Goal: Task Accomplishment & Management: Manage account settings

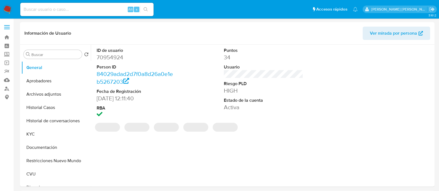
select select "10"
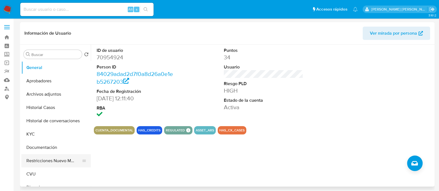
click at [57, 164] on button "Restricciones Nuevo Mundo" at bounding box center [53, 160] width 65 height 13
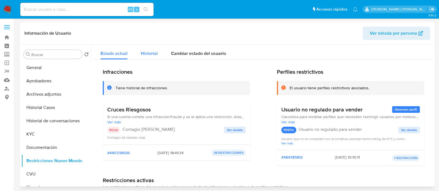
click at [149, 52] on span "Historial" at bounding box center [149, 53] width 17 height 6
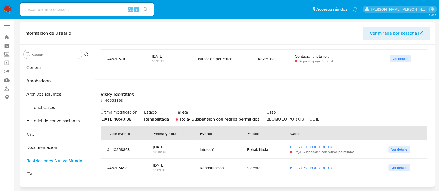
scroll to position [113, 0]
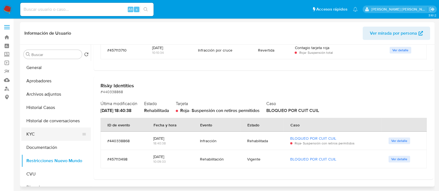
click at [37, 138] on button "KYC" at bounding box center [53, 134] width 65 height 13
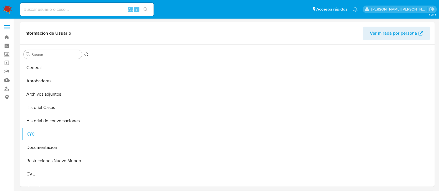
scroll to position [0, 0]
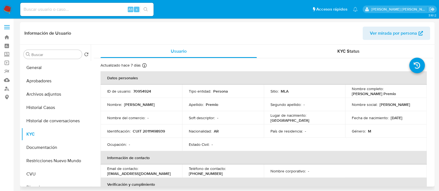
click at [393, 37] on span "Ver mirada por persona" at bounding box center [392, 33] width 47 height 13
click at [151, 134] on td "Identificación : CUIT 20111498939" at bounding box center [141, 131] width 82 height 13
click at [150, 129] on p "CUIT 20111498939" at bounding box center [149, 131] width 32 height 5
copy p "20111498939"
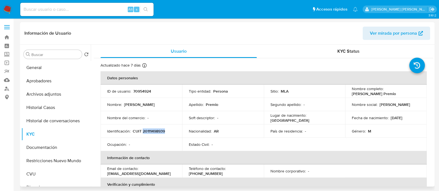
click at [151, 133] on p "CUIT 20111498939" at bounding box center [149, 131] width 32 height 5
click at [52, 146] on button "Documentación" at bounding box center [53, 147] width 65 height 13
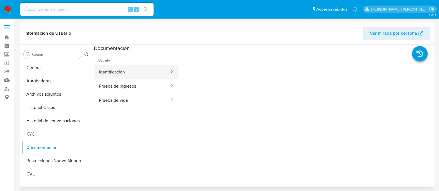
click at [138, 77] on button "Identificación" at bounding box center [132, 72] width 76 height 14
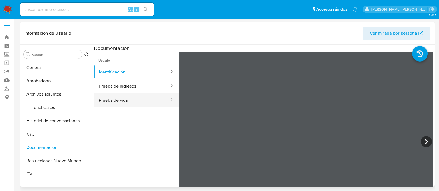
click at [146, 102] on button "Prueba de vida" at bounding box center [132, 100] width 76 height 14
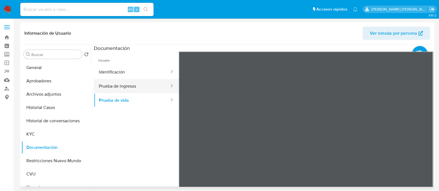
click at [142, 91] on button "Prueba de ingresos" at bounding box center [132, 86] width 76 height 14
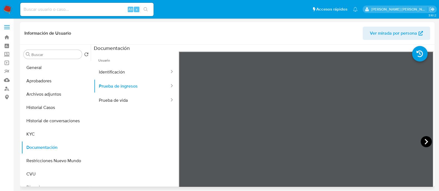
click at [421, 142] on icon at bounding box center [425, 141] width 11 height 11
click at [33, 130] on button "KYC" at bounding box center [53, 134] width 65 height 13
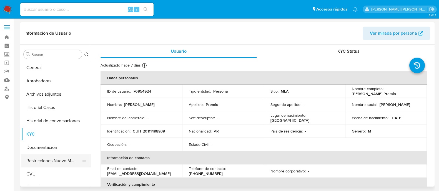
click at [51, 161] on button "Restricciones Nuevo Mundo" at bounding box center [53, 160] width 65 height 13
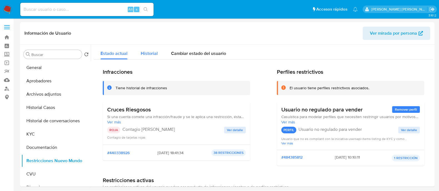
click at [152, 53] on span "Historial" at bounding box center [149, 53] width 17 height 6
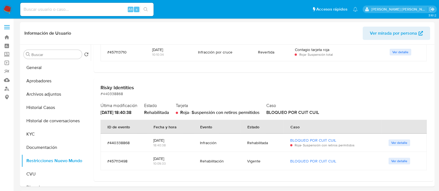
scroll to position [113, 0]
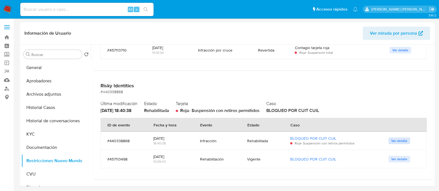
click at [400, 142] on span "Ver detalle" at bounding box center [399, 141] width 16 height 6
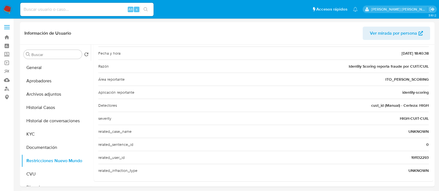
scroll to position [70, 0]
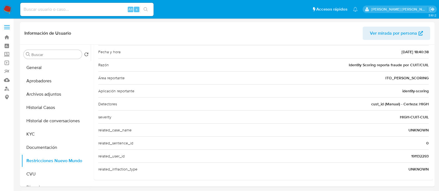
click at [421, 156] on span "191132293" at bounding box center [419, 156] width 17 height 6
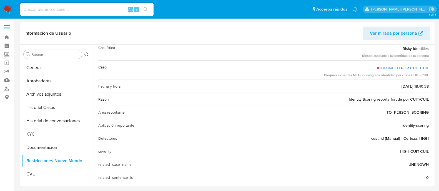
scroll to position [1, 0]
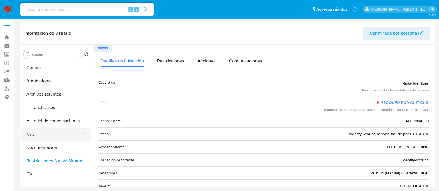
click at [49, 139] on button "KYC" at bounding box center [53, 134] width 65 height 13
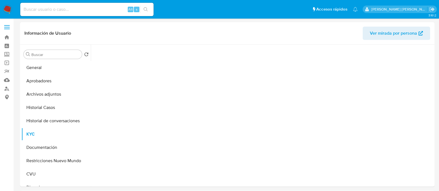
scroll to position [0, 0]
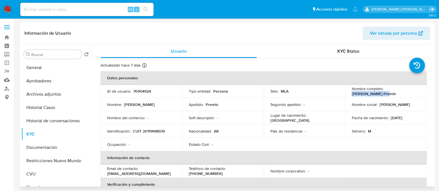
drag, startPoint x: 351, startPoint y: 94, endPoint x: 385, endPoint y: 93, distance: 34.4
click at [385, 93] on div "Nombre completo : Hugo Jorge Premio" at bounding box center [385, 91] width 68 height 10
copy p "[PERSON_NAME] Premio"
click at [52, 149] on button "Documentación" at bounding box center [53, 147] width 65 height 13
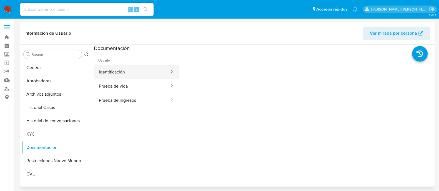
click at [143, 77] on button "Identificación" at bounding box center [132, 72] width 76 height 14
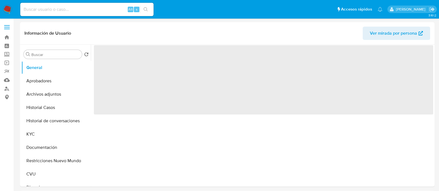
select select "10"
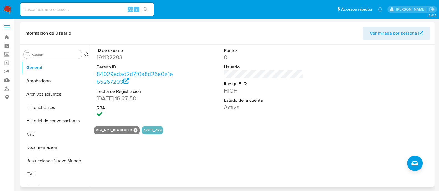
drag, startPoint x: 52, startPoint y: 159, endPoint x: 92, endPoint y: 124, distance: 52.9
click at [52, 159] on button "Restricciones Nuevo Mundo" at bounding box center [55, 160] width 69 height 13
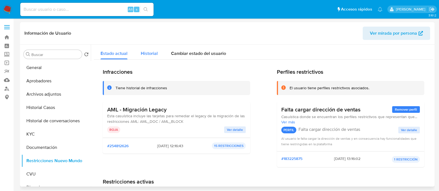
click at [146, 53] on span "Historial" at bounding box center [149, 53] width 17 height 6
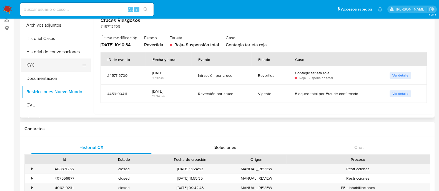
click at [50, 61] on button "KYC" at bounding box center [53, 65] width 65 height 13
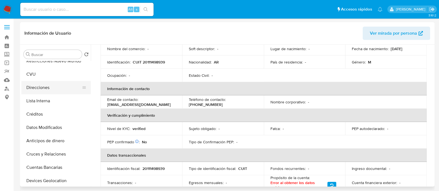
scroll to position [104, 0]
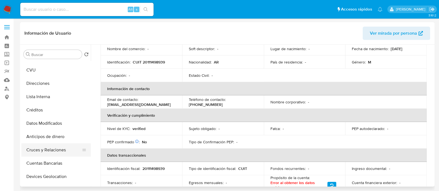
click at [55, 151] on button "Cruces y Relaciones" at bounding box center [53, 149] width 65 height 13
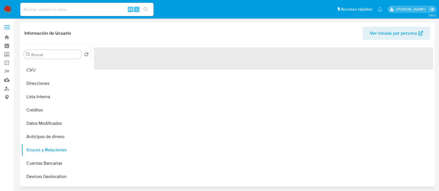
scroll to position [0, 0]
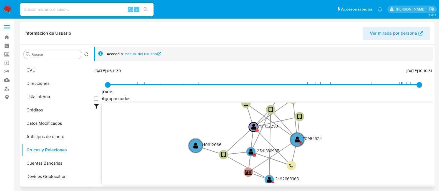
drag, startPoint x: 353, startPoint y: 133, endPoint x: 329, endPoint y: 112, distance: 31.7
click at [329, 112] on icon "device-657e5db7c696b035394fd09f  device-670863e62d29d4a809db25e7  device-5d9b…" at bounding box center [267, 143] width 331 height 80
click at [297, 140] on text "" at bounding box center [297, 139] width 5 height 7
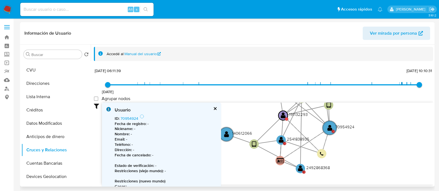
drag, startPoint x: 324, startPoint y: 162, endPoint x: 355, endPoint y: 150, distance: 33.3
click at [355, 150] on icon "device-657e5db7c696b035394fd09f  device-670863e62d29d4a809db25e7  device-5d9b…" at bounding box center [267, 143] width 331 height 80
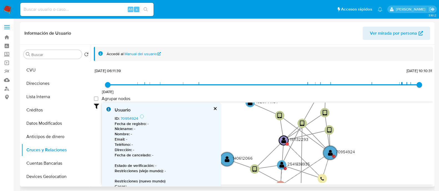
drag, startPoint x: 243, startPoint y: 111, endPoint x: 244, endPoint y: 141, distance: 30.0
click at [244, 141] on icon "device-657e5db7c696b035394fd09f  device-670863e62d29d4a809db25e7  device-5d9b…" at bounding box center [267, 143] width 331 height 80
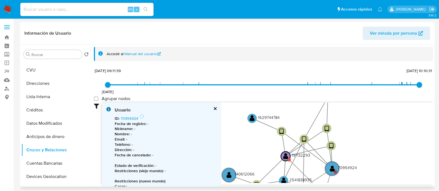
drag, startPoint x: 247, startPoint y: 130, endPoint x: 248, endPoint y: 141, distance: 10.9
click at [248, 141] on icon "device-657e5db7c696b035394fd09f  device-670863e62d29d4a809db25e7  device-5d9b…" at bounding box center [267, 143] width 331 height 80
click at [250, 120] on text "" at bounding box center [251, 118] width 5 height 7
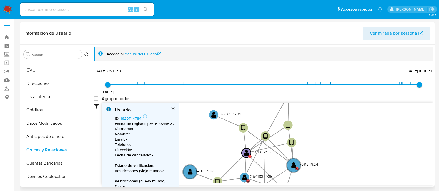
drag, startPoint x: 358, startPoint y: 130, endPoint x: 319, endPoint y: 127, distance: 39.0
click at [319, 127] on icon "device-657e5db7c696b035394fd09f  device-670863e62d29d4a809db25e7  device-5d9b…" at bounding box center [267, 143] width 331 height 80
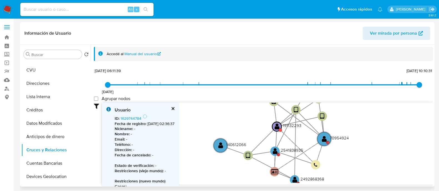
drag, startPoint x: 315, startPoint y: 157, endPoint x: 345, endPoint y: 131, distance: 40.3
click at [345, 131] on icon "device-657e5db7c696b035394fd09f  device-670863e62d29d4a809db25e7  device-5d9b…" at bounding box center [267, 143] width 331 height 80
click at [278, 149] on circle at bounding box center [275, 151] width 12 height 12
click at [291, 150] on text "2541838935" at bounding box center [291, 150] width 22 height 6
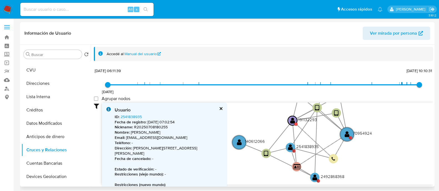
drag, startPoint x: 244, startPoint y: 127, endPoint x: 264, endPoint y: 123, distance: 20.9
click at [264, 123] on icon "device-657e5db7c696b035394fd09f  device-670863e62d29d4a809db25e7  device-5d9b…" at bounding box center [267, 143] width 331 height 80
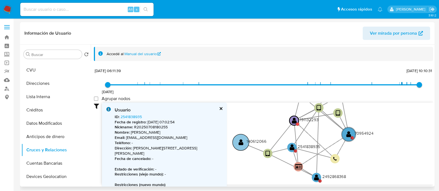
click at [236, 139] on circle at bounding box center [240, 142] width 16 height 16
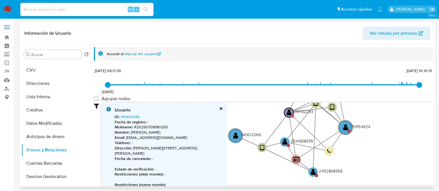
drag, startPoint x: 260, startPoint y: 125, endPoint x: 255, endPoint y: 119, distance: 7.8
click at [255, 119] on icon "device-657e5db7c696b035394fd09f  device-670863e62d29d4a809db25e7  device-5d9b…" at bounding box center [267, 143] width 331 height 80
click at [313, 170] on text "" at bounding box center [312, 172] width 5 height 7
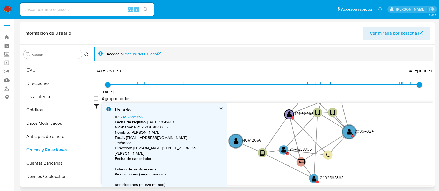
drag, startPoint x: 346, startPoint y: 155, endPoint x: 347, endPoint y: 161, distance: 5.9
click at [347, 161] on icon "device-657e5db7c696b035394fd09f  device-670863e62d29d4a809db25e7  device-5d9b…" at bounding box center [267, 143] width 331 height 80
click at [348, 133] on text "" at bounding box center [348, 132] width 5 height 7
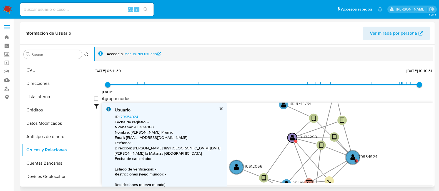
drag, startPoint x: 376, startPoint y: 123, endPoint x: 377, endPoint y: 151, distance: 28.0
click at [378, 151] on icon "device-657e5db7c696b035394fd09f  device-670863e62d29d4a809db25e7  device-5d9b…" at bounding box center [267, 143] width 331 height 80
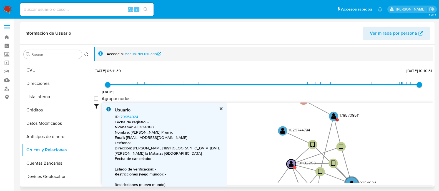
drag, startPoint x: 366, startPoint y: 126, endPoint x: 366, endPoint y: 153, distance: 27.5
click at [366, 153] on icon "device-657e5db7c696b035394fd09f  device-670863e62d29d4a809db25e7  device-5d9b…" at bounding box center [267, 143] width 331 height 80
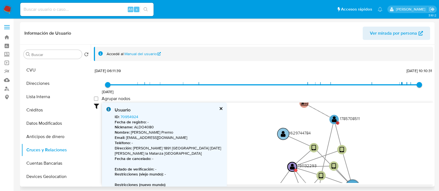
click at [283, 133] on text "" at bounding box center [282, 134] width 5 height 7
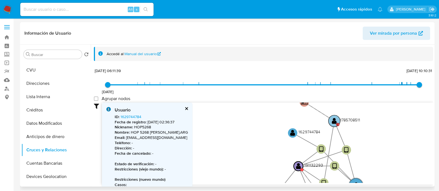
click at [336, 123] on text "C" at bounding box center [337, 125] width 2 height 4
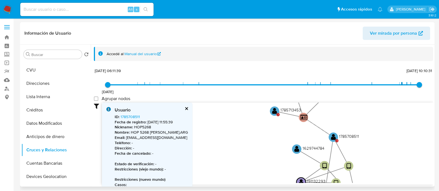
drag, startPoint x: 288, startPoint y: 123, endPoint x: 287, endPoint y: 138, distance: 15.8
click at [287, 138] on icon "device-657e5db7c696b035394fd09f  device-670863e62d29d4a809db25e7  device-5d9b…" at bounding box center [267, 143] width 331 height 80
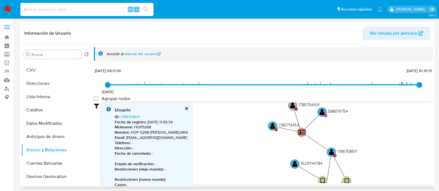
drag, startPoint x: 286, startPoint y: 132, endPoint x: 283, endPoint y: 150, distance: 18.2
click at [283, 150] on icon "device-657e5db7c696b035394fd09f  device-670863e62d29d4a809db25e7  device-5d9b…" at bounding box center [267, 143] width 331 height 80
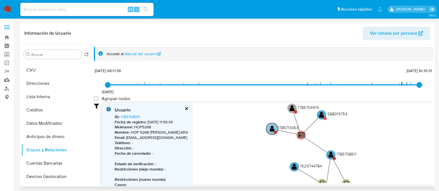
click at [271, 131] on text "" at bounding box center [271, 128] width 5 height 7
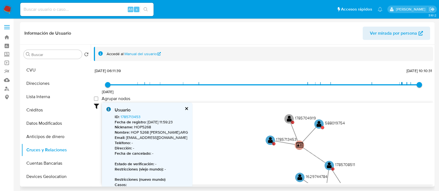
drag, startPoint x: 270, startPoint y: 148, endPoint x: 266, endPoint y: 163, distance: 15.6
click at [266, 163] on icon "device-657e5db7c696b035394fd09f  device-670863e62d29d4a809db25e7  device-5d9b…" at bounding box center [267, 143] width 331 height 80
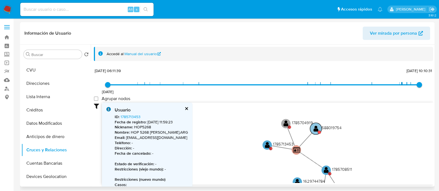
click at [316, 131] on text "" at bounding box center [315, 128] width 5 height 7
click at [288, 123] on circle at bounding box center [284, 124] width 12 height 12
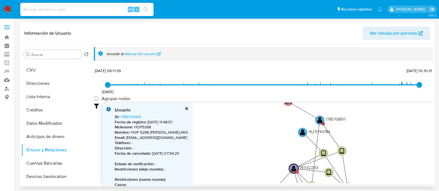
drag, startPoint x: 262, startPoint y: 131, endPoint x: 256, endPoint y: 82, distance: 49.5
click at [256, 82] on div "22/10/2020 22/10/2020, 06:11:39 18/9/2025, 10:10:31 Agrupar nodos Filtros Confi…" at bounding box center [263, 136] width 339 height 138
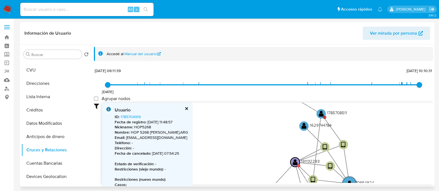
drag, startPoint x: 255, startPoint y: 151, endPoint x: 262, endPoint y: 111, distance: 41.4
click at [262, 112] on icon "device-657e5db7c696b035394fd09f  device-670863e62d29d4a809db25e7  device-5d9b…" at bounding box center [267, 143] width 331 height 80
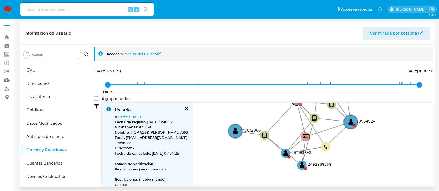
drag, startPoint x: 256, startPoint y: 135, endPoint x: 252, endPoint y: 107, distance: 28.4
click at [252, 107] on icon "device-657e5db7c696b035394fd09f  device-670863e62d29d4a809db25e7  device-5d9b…" at bounding box center [267, 143] width 331 height 80
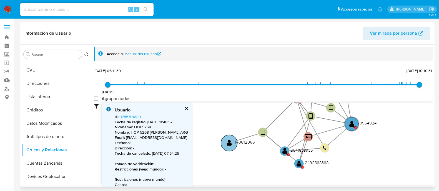
drag, startPoint x: 249, startPoint y: 128, endPoint x: 242, endPoint y: 140, distance: 13.8
click at [242, 140] on text "140612066" at bounding box center [245, 142] width 20 height 6
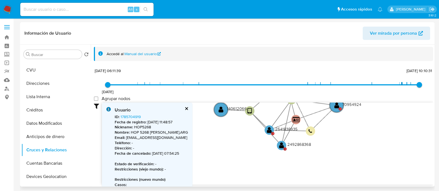
drag, startPoint x: 258, startPoint y: 162, endPoint x: 244, endPoint y: 143, distance: 23.7
click at [244, 143] on icon "device-657e5db7c696b035394fd09f  device-670863e62d29d4a809db25e7  device-5d9b…" at bounding box center [267, 143] width 331 height 80
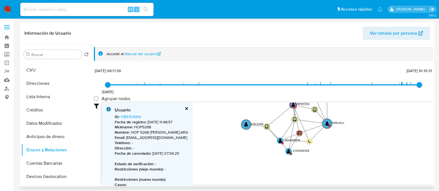
drag, startPoint x: 316, startPoint y: 161, endPoint x: 323, endPoint y: 164, distance: 7.9
click at [323, 164] on icon "device-657e5db7c696b035394fd09f  device-670863e62d29d4a809db25e7  device-5d9b…" at bounding box center [267, 143] width 331 height 80
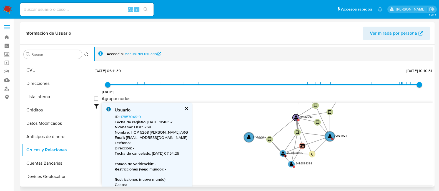
drag, startPoint x: 340, startPoint y: 150, endPoint x: 343, endPoint y: 162, distance: 13.1
click at [343, 162] on icon "device-657e5db7c696b035394fd09f  device-670863e62d29d4a809db25e7  device-5d9b…" at bounding box center [267, 143] width 331 height 80
click at [300, 146] on text "" at bounding box center [302, 146] width 5 height 4
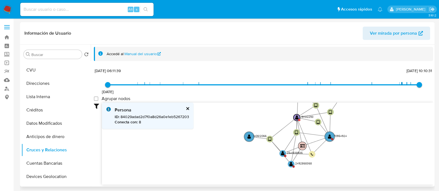
click at [300, 146] on text "" at bounding box center [302, 146] width 5 height 4
click at [303, 147] on text "" at bounding box center [302, 146] width 5 height 4
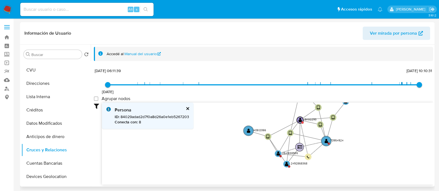
click at [297, 147] on text "" at bounding box center [299, 147] width 5 height 4
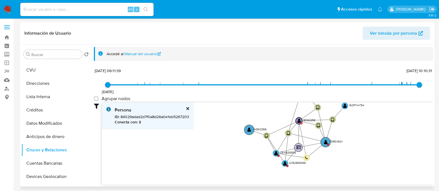
click at [299, 147] on text "" at bounding box center [298, 147] width 5 height 4
click at [299, 147] on text "" at bounding box center [297, 147] width 5 height 4
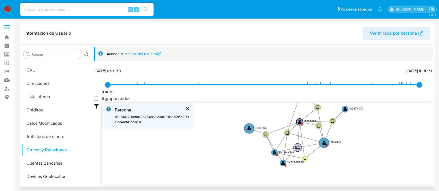
click at [299, 147] on text "" at bounding box center [297, 148] width 5 height 4
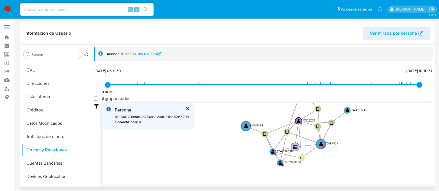
click at [296, 148] on text "" at bounding box center [294, 147] width 5 height 4
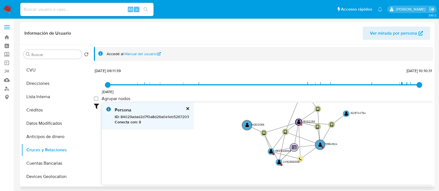
click at [296, 148] on circle at bounding box center [294, 147] width 8 height 8
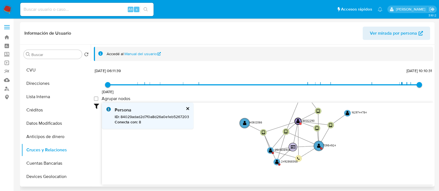
click at [291, 148] on text "" at bounding box center [292, 147] width 5 height 4
click at [138, 122] on b "Conecta con :" at bounding box center [126, 122] width 23 height 6
click at [146, 120] on p "Conecta con : 8" at bounding box center [152, 122] width 74 height 5
click at [153, 116] on span "ID : 84029adad2d7f0a8d26a0e1eb5267203" at bounding box center [152, 117] width 74 height 6
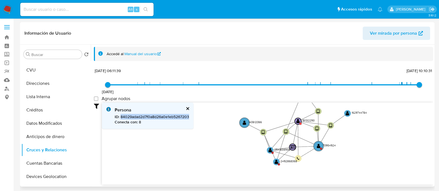
copy span "84029adad2d7f0a8d26a0e1eb5267203"
click at [293, 146] on text "" at bounding box center [292, 147] width 5 height 4
click at [135, 122] on b "Conecta con :" at bounding box center [126, 122] width 23 height 6
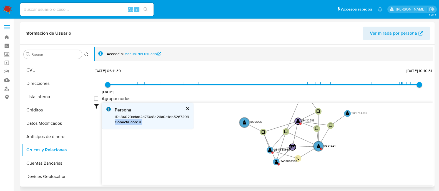
click at [143, 122] on p "Conecta con : 8" at bounding box center [152, 122] width 74 height 5
click at [292, 146] on text "" at bounding box center [292, 147] width 5 height 4
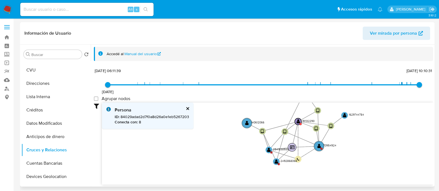
click at [292, 146] on text "" at bounding box center [292, 147] width 5 height 4
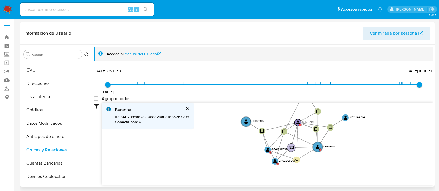
click at [292, 146] on text "" at bounding box center [291, 148] width 5 height 4
click at [292, 146] on text "" at bounding box center [290, 148] width 5 height 4
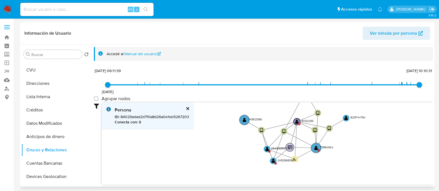
click at [291, 149] on text "" at bounding box center [289, 147] width 5 height 4
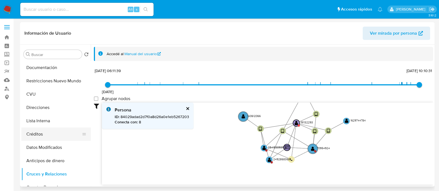
scroll to position [69, 0]
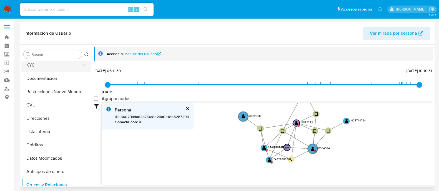
drag, startPoint x: 54, startPoint y: 77, endPoint x: 65, endPoint y: 71, distance: 12.2
click at [54, 77] on button "Documentación" at bounding box center [55, 78] width 69 height 13
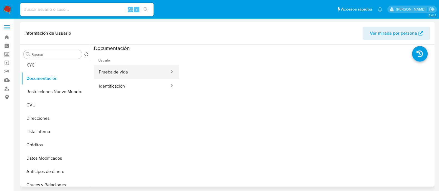
click at [136, 78] on button "Prueba de vida" at bounding box center [132, 72] width 76 height 14
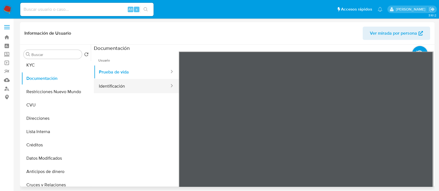
click at [147, 84] on button "Identificación" at bounding box center [132, 86] width 76 height 14
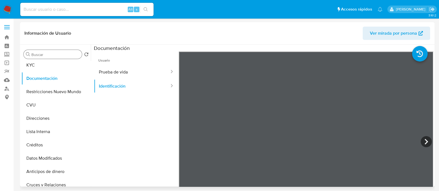
drag, startPoint x: 49, startPoint y: 69, endPoint x: 72, endPoint y: 51, distance: 29.2
click at [49, 68] on button "KYC" at bounding box center [55, 65] width 69 height 13
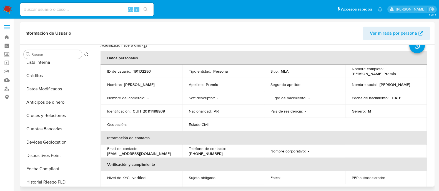
scroll to position [34, 0]
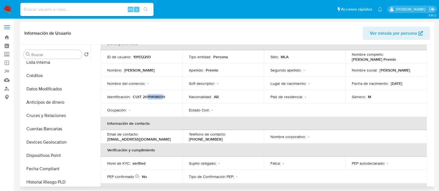
drag, startPoint x: 147, startPoint y: 95, endPoint x: 163, endPoint y: 95, distance: 16.4
click at [163, 95] on p "CUIT 20111498939" at bounding box center [149, 96] width 32 height 5
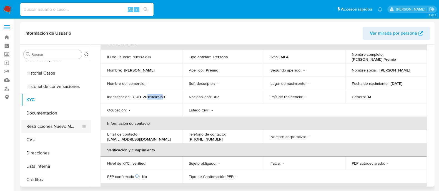
click at [57, 127] on button "Restricciones Nuevo Mundo" at bounding box center [53, 126] width 65 height 13
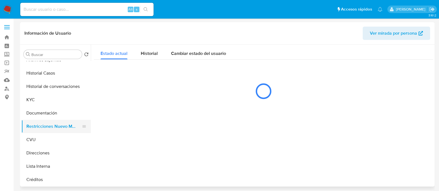
scroll to position [0, 0]
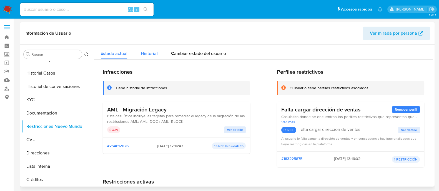
click at [153, 53] on span "Historial" at bounding box center [149, 53] width 17 height 6
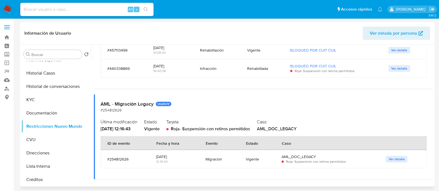
scroll to position [134, 0]
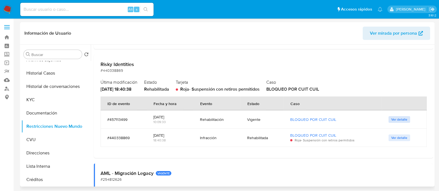
click at [397, 121] on span "Ver detalle" at bounding box center [399, 120] width 16 height 6
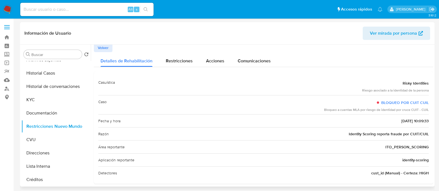
scroll to position [0, 0]
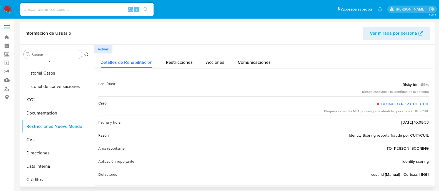
click at [108, 53] on span "Volver" at bounding box center [103, 49] width 11 height 8
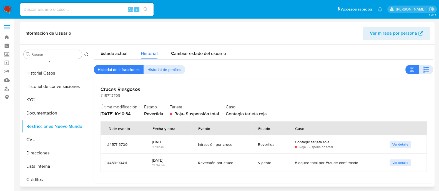
click at [395, 162] on span "Ver detalle" at bounding box center [400, 163] width 16 height 6
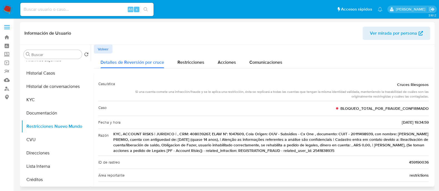
click at [105, 46] on span "Volver" at bounding box center [103, 49] width 11 height 8
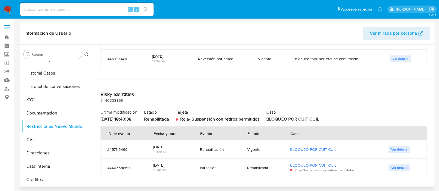
scroll to position [138, 0]
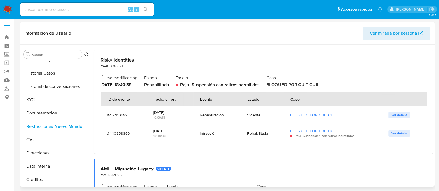
click at [398, 135] on span "Ver detalle" at bounding box center [399, 134] width 16 height 6
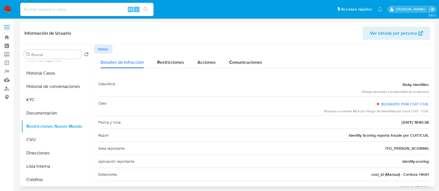
scroll to position [0, 0]
click at [100, 54] on button "Detalles de Infracción" at bounding box center [122, 61] width 57 height 15
click at [393, 104] on link "BLOQUEO POR CUIT CUIL" at bounding box center [404, 104] width 47 height 6
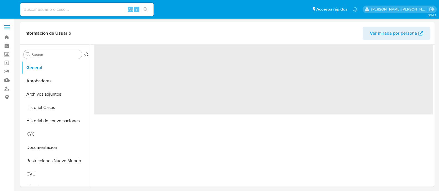
select select "10"
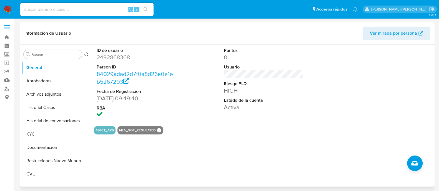
drag, startPoint x: 416, startPoint y: 65, endPoint x: 416, endPoint y: 56, distance: 8.6
click at [416, 65] on div at bounding box center [390, 83] width 85 height 77
click at [59, 164] on button "Restricciones Nuevo Mundo" at bounding box center [53, 160] width 65 height 13
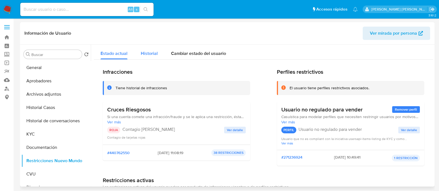
click at [153, 54] on span "Historial" at bounding box center [149, 53] width 17 height 6
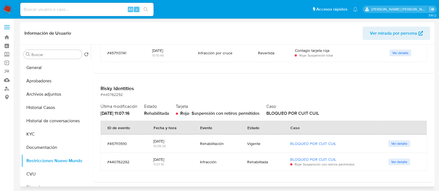
scroll to position [113, 0]
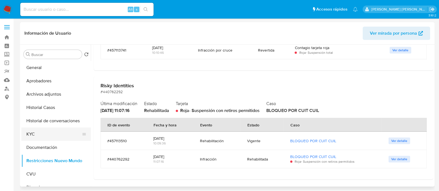
click at [32, 135] on button "KYC" at bounding box center [53, 134] width 65 height 13
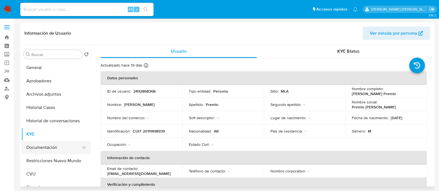
click at [45, 144] on button "Documentación" at bounding box center [53, 147] width 65 height 13
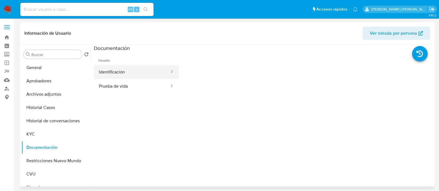
click at [139, 74] on button "Identificación" at bounding box center [132, 72] width 76 height 14
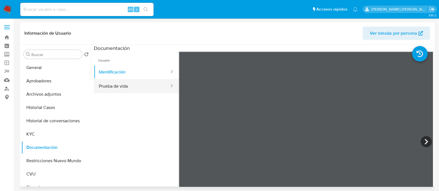
click at [147, 85] on button "Prueba de vida" at bounding box center [132, 86] width 76 height 14
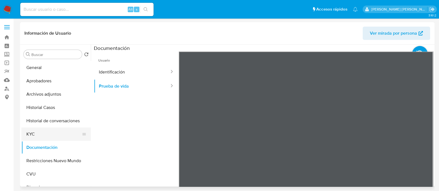
click at [44, 133] on button "KYC" at bounding box center [53, 134] width 65 height 13
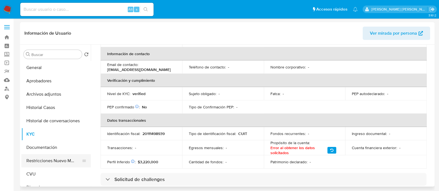
click at [40, 157] on button "Restricciones Nuevo Mundo" at bounding box center [53, 160] width 65 height 13
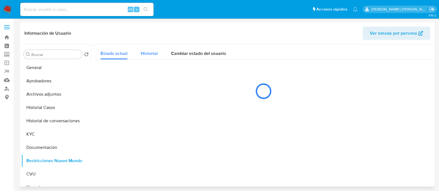
click at [148, 55] on span "Historial" at bounding box center [149, 53] width 17 height 6
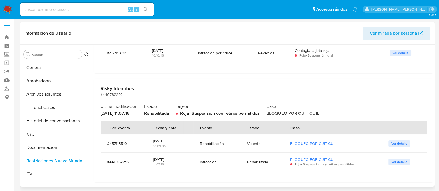
scroll to position [113, 0]
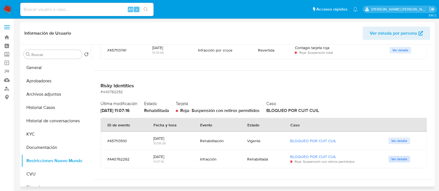
click at [401, 160] on span "Ver detalle" at bounding box center [399, 159] width 16 height 6
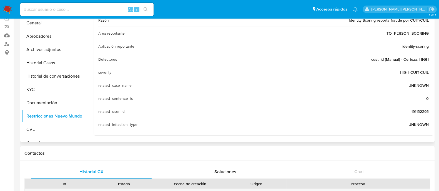
scroll to position [34, 0]
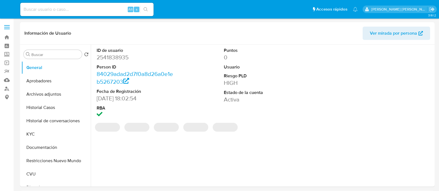
select select "10"
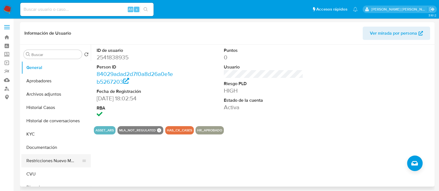
click at [39, 162] on button "Restricciones Nuevo Mundo" at bounding box center [53, 160] width 65 height 13
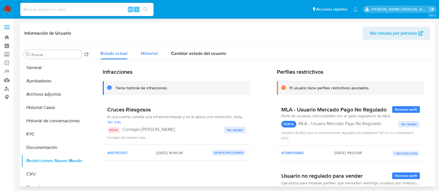
click at [148, 54] on span "Historial" at bounding box center [149, 53] width 17 height 6
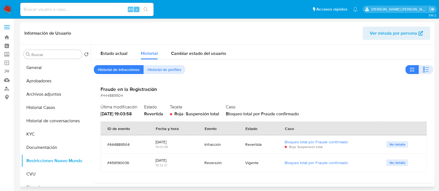
click at [144, 89] on h2 "Fraude en la Registración" at bounding box center [263, 89] width 326 height 6
click at [396, 145] on span "Ver detalle" at bounding box center [397, 145] width 16 height 6
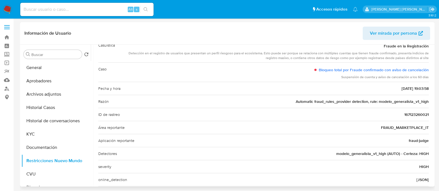
scroll to position [27, 0]
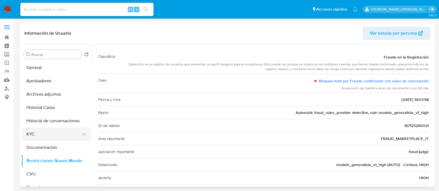
click at [39, 134] on button "KYC" at bounding box center [53, 134] width 65 height 13
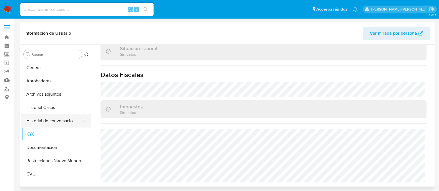
scroll to position [69, 0]
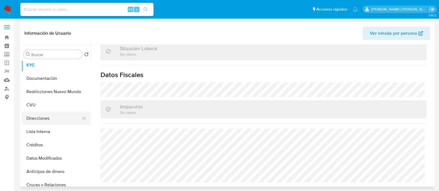
click at [55, 121] on button "Direcciones" at bounding box center [53, 118] width 65 height 13
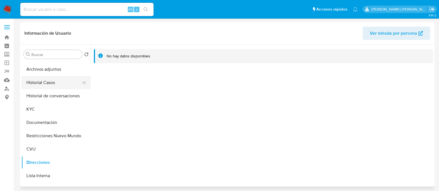
scroll to position [0, 0]
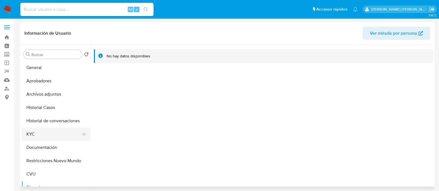
click at [57, 138] on button "KYC" at bounding box center [53, 134] width 65 height 13
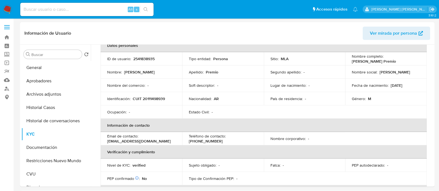
scroll to position [69, 0]
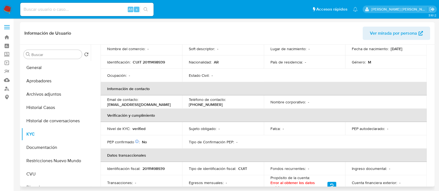
drag, startPoint x: 98, startPoint y: 139, endPoint x: 93, endPoint y: 139, distance: 4.4
click at [42, 144] on button "Documentación" at bounding box center [53, 147] width 65 height 13
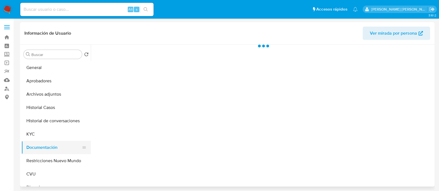
scroll to position [0, 0]
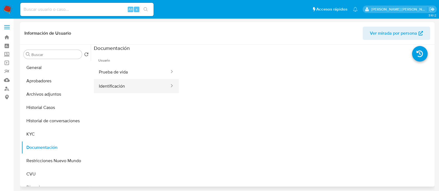
click at [123, 90] on button "Identificación" at bounding box center [132, 86] width 76 height 14
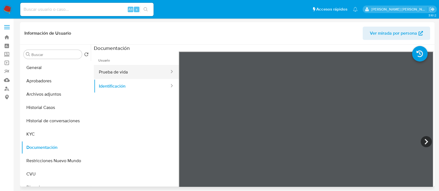
click at [146, 76] on button "Prueba de vida" at bounding box center [132, 72] width 76 height 14
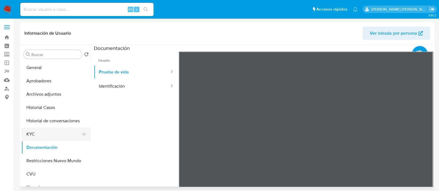
click at [49, 128] on button "KYC" at bounding box center [53, 134] width 65 height 13
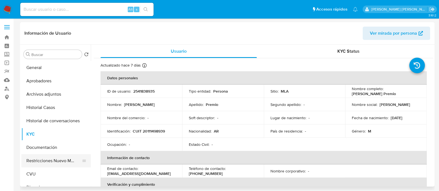
click at [41, 159] on button "Restricciones Nuevo Mundo" at bounding box center [53, 160] width 65 height 13
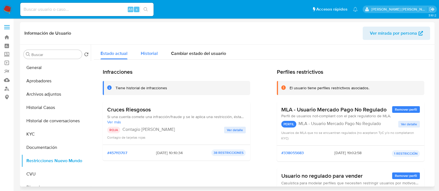
click at [151, 56] on span "Historial" at bounding box center [149, 53] width 17 height 6
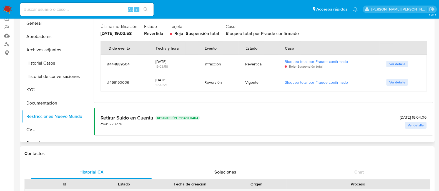
scroll to position [69, 0]
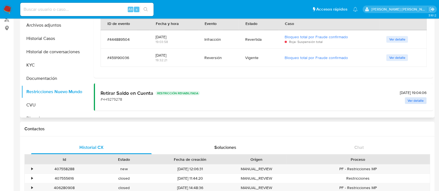
click at [413, 100] on span "Ver detalle" at bounding box center [415, 101] width 16 height 6
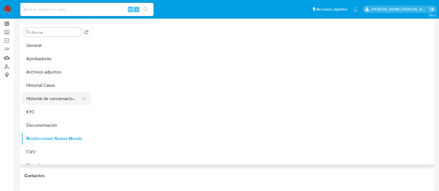
scroll to position [0, 0]
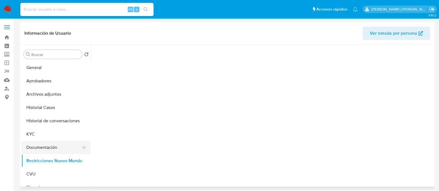
click at [57, 143] on button "Documentación" at bounding box center [53, 147] width 65 height 13
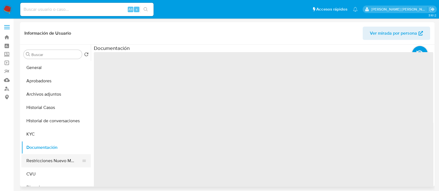
click at [54, 159] on button "Restricciones Nuevo Mundo" at bounding box center [53, 160] width 65 height 13
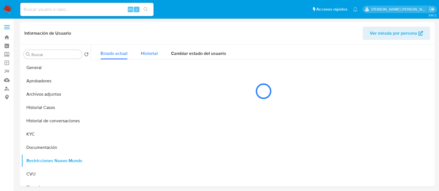
click at [155, 56] on span "Historial" at bounding box center [149, 53] width 17 height 6
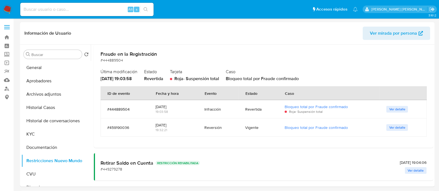
scroll to position [36, 0]
click at [401, 167] on div "07/08/2025 - 19:04:06 Ver detalle" at bounding box center [412, 166] width 27 height 14
click at [215, 159] on div "Retirar Saldo en Cuenta RESTRICCIÓN REHABILITADA #449279278 07/08/2025 - 19:04:…" at bounding box center [263, 166] width 326 height 14
drag, startPoint x: 175, startPoint y: 160, endPoint x: 165, endPoint y: 164, distance: 10.2
click at [174, 161] on p "RESTRICCIÓN REHABILITADA" at bounding box center [177, 162] width 44 height 4
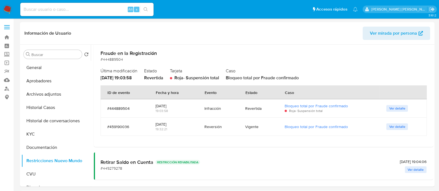
click at [153, 168] on div "Retirar Saldo en Cuenta RESTRICCIÓN REHABILITADA #449279278" at bounding box center [149, 165] width 99 height 12
click at [130, 168] on div "Retirar Saldo en Cuenta RESTRICCIÓN REHABILITADA #449279278" at bounding box center [149, 165] width 99 height 12
click at [110, 166] on span "#449279278" at bounding box center [111, 169] width 22 height 6
click at [109, 166] on span "#449279278" at bounding box center [111, 169] width 22 height 6
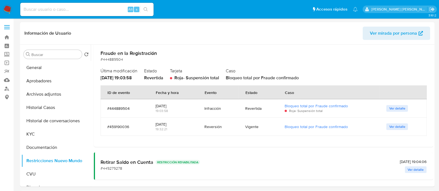
click at [412, 171] on span "Ver detalle" at bounding box center [415, 170] width 16 height 6
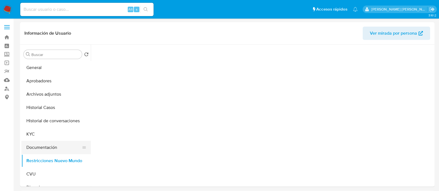
click at [36, 147] on button "Documentación" at bounding box center [53, 147] width 65 height 13
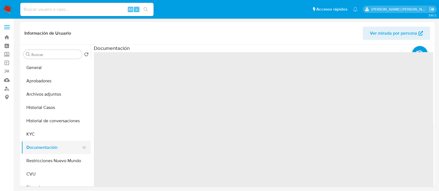
click at [42, 153] on button "Documentación" at bounding box center [53, 147] width 65 height 13
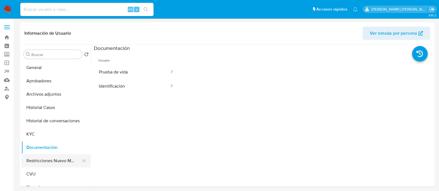
click at [43, 159] on button "Restricciones Nuevo Mundo" at bounding box center [53, 160] width 65 height 13
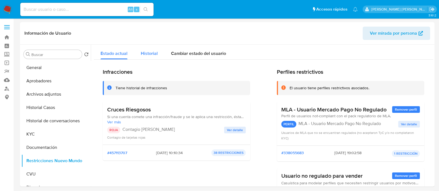
click at [153, 57] on div "Historial" at bounding box center [149, 52] width 17 height 15
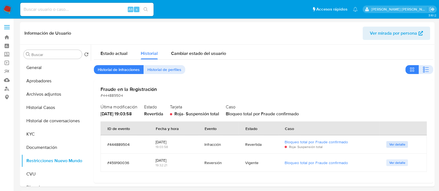
click at [395, 146] on span "Ver detalle" at bounding box center [397, 145] width 16 height 6
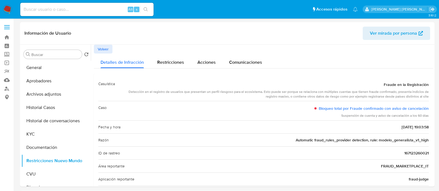
click at [105, 48] on span "Volver" at bounding box center [103, 49] width 11 height 8
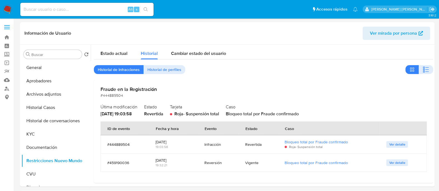
click at [398, 161] on span "Ver detalle" at bounding box center [397, 163] width 16 height 6
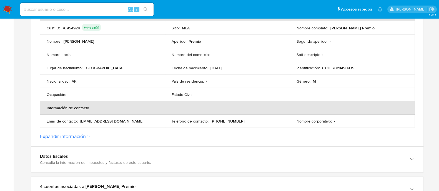
scroll to position [138, 0]
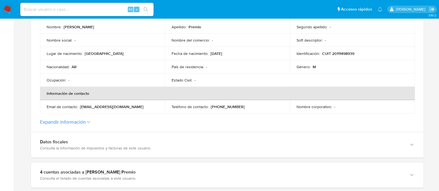
click at [84, 123] on button "Expandir información" at bounding box center [63, 122] width 46 height 6
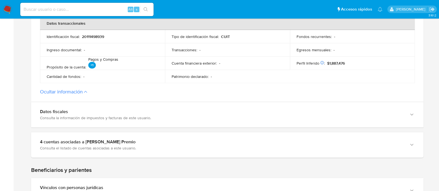
scroll to position [312, 0]
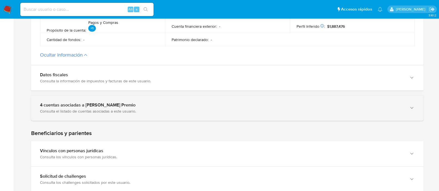
click at [111, 110] on div "Consulta el listado de cuentas asociadas a este usuario." at bounding box center [221, 111] width 363 height 5
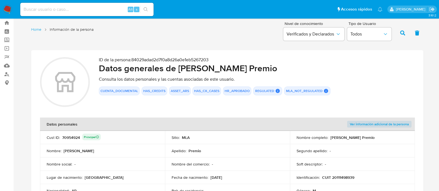
scroll to position [0, 0]
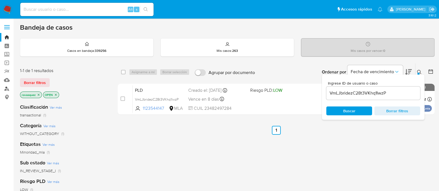
click at [6, 88] on link "Buscador de personas" at bounding box center [33, 88] width 66 height 9
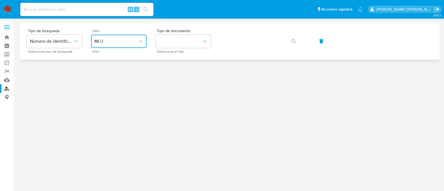
click at [120, 45] on button "MLU" at bounding box center [118, 41] width 55 height 13
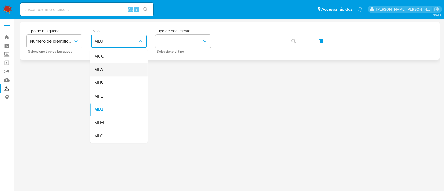
click at [112, 69] on div "MLA" at bounding box center [116, 69] width 45 height 13
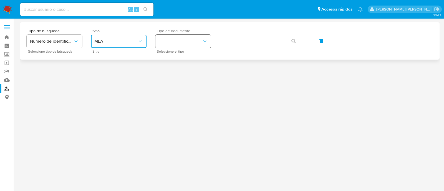
click at [185, 47] on button "identificationType" at bounding box center [182, 41] width 55 height 13
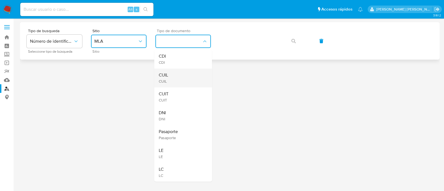
click at [180, 73] on div "CUIL CUIL" at bounding box center [181, 78] width 45 height 19
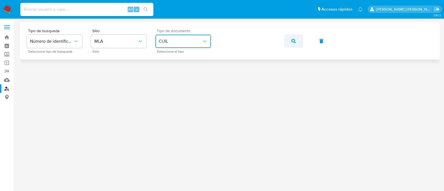
click at [288, 38] on button "button" at bounding box center [293, 40] width 19 height 13
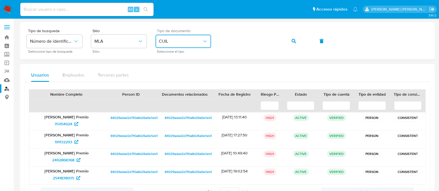
click at [187, 39] on span "CUIL" at bounding box center [180, 42] width 43 height 6
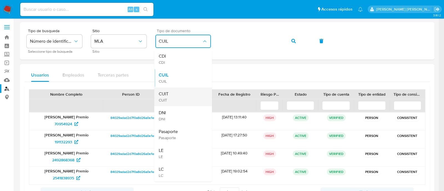
click at [177, 102] on div "CUIT CUIT" at bounding box center [181, 96] width 45 height 19
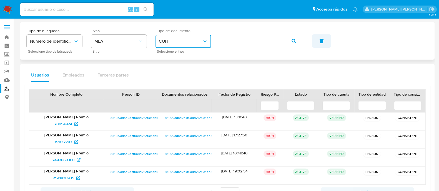
click at [321, 41] on icon "button" at bounding box center [321, 41] width 4 height 4
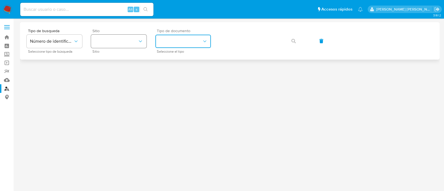
click at [107, 44] on button "site_id" at bounding box center [118, 41] width 55 height 13
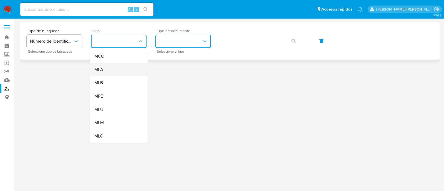
click at [107, 71] on div "MLA" at bounding box center [116, 69] width 45 height 13
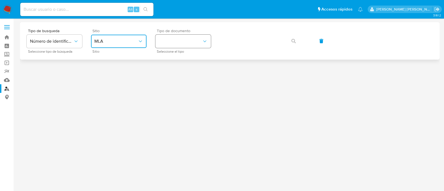
click at [178, 45] on button "identificationType" at bounding box center [182, 41] width 55 height 13
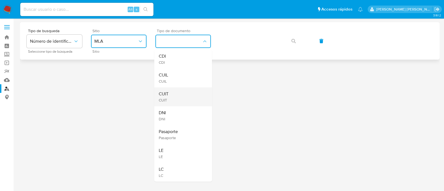
click at [179, 100] on div "CUIT CUIT" at bounding box center [181, 96] width 45 height 19
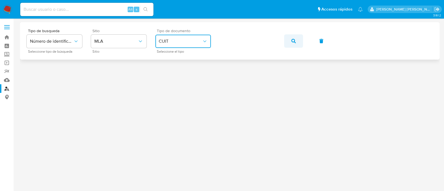
click at [290, 42] on button "button" at bounding box center [293, 40] width 19 height 13
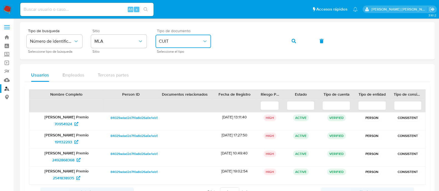
click at [178, 44] on button "CUIT" at bounding box center [182, 41] width 55 height 13
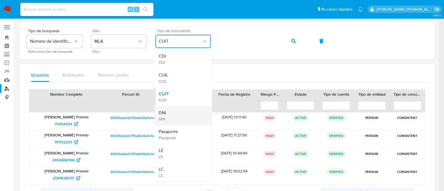
click at [175, 122] on div "DNI DNI" at bounding box center [181, 115] width 45 height 19
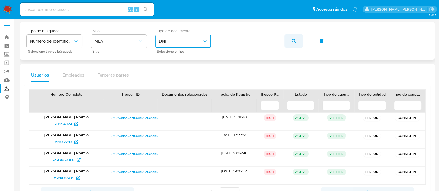
click at [290, 44] on button "button" at bounding box center [293, 40] width 19 height 13
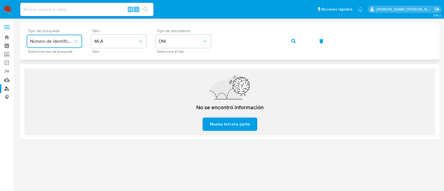
click at [78, 44] on button "Número de identificación" at bounding box center [54, 41] width 55 height 13
click at [63, 56] on span "Número de identificación" at bounding box center [52, 59] width 45 height 11
click at [128, 46] on button "site_id" at bounding box center [118, 41] width 55 height 13
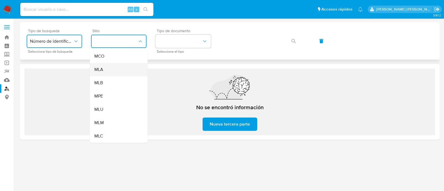
click at [114, 73] on div "MLA" at bounding box center [116, 69] width 45 height 13
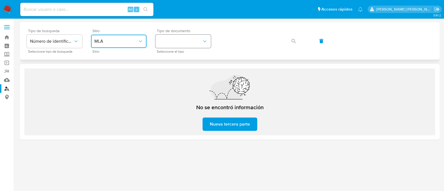
click at [187, 44] on button "identificationType" at bounding box center [182, 41] width 55 height 13
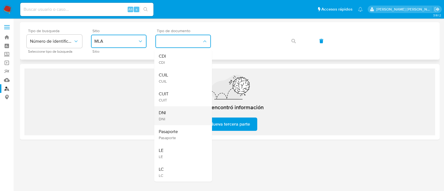
click at [176, 115] on div "DNI DNI" at bounding box center [181, 115] width 45 height 19
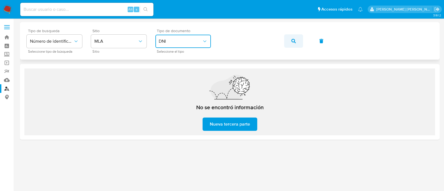
click at [294, 41] on icon "button" at bounding box center [293, 41] width 4 height 4
click at [202, 44] on icon "identificationType" at bounding box center [205, 42] width 6 height 6
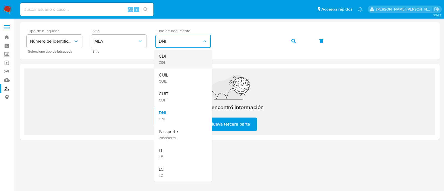
click at [188, 53] on div "CDI CDI" at bounding box center [181, 59] width 45 height 19
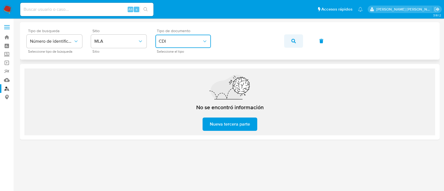
click at [294, 39] on icon "button" at bounding box center [293, 41] width 4 height 4
click at [184, 41] on span "CDI" at bounding box center [180, 42] width 43 height 6
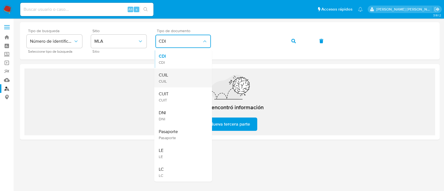
click at [179, 71] on div "CUIL CUIL" at bounding box center [181, 78] width 45 height 19
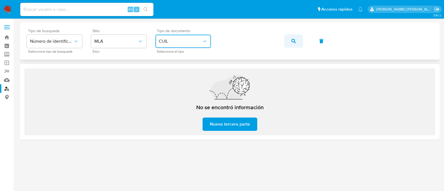
click at [292, 39] on icon "button" at bounding box center [293, 41] width 4 height 4
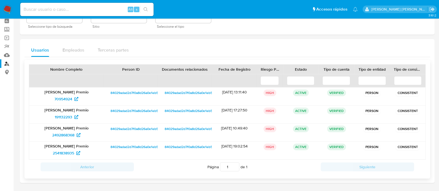
scroll to position [44, 0]
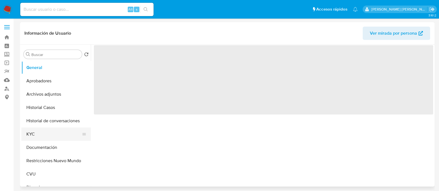
select select "10"
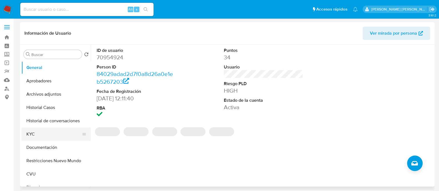
click at [47, 140] on button "KYC" at bounding box center [53, 134] width 65 height 13
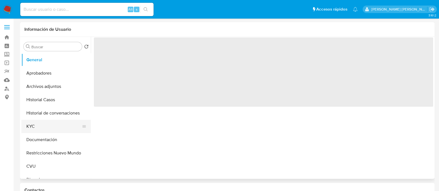
click at [39, 130] on button "KYC" at bounding box center [53, 126] width 65 height 13
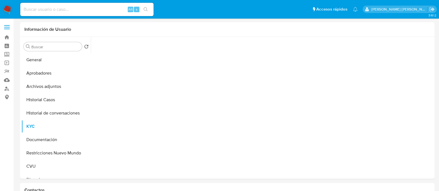
select select "10"
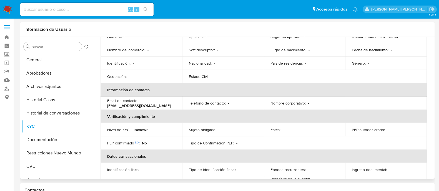
scroll to position [69, 0]
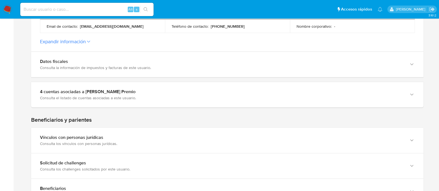
scroll to position [208, 0]
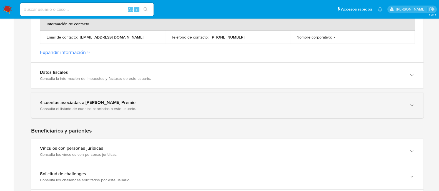
click at [407, 107] on div "4 cuentas asociadas a Hugo Jorge Premio Consulta el listado de cuentas asociada…" at bounding box center [227, 105] width 392 height 25
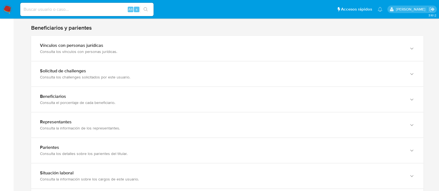
scroll to position [416, 0]
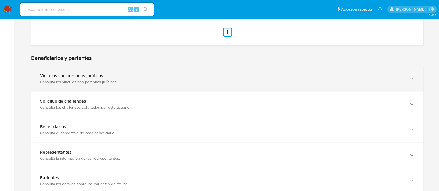
click at [138, 82] on div "Consulta los vínculos con personas jurídicas." at bounding box center [221, 81] width 363 height 5
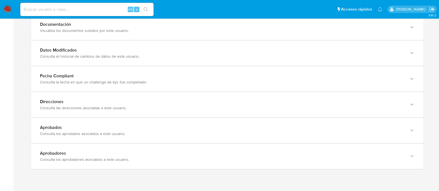
scroll to position [759, 0]
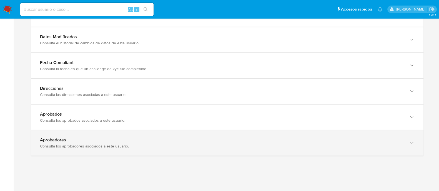
click at [99, 137] on div "Aprobadores" at bounding box center [221, 140] width 363 height 6
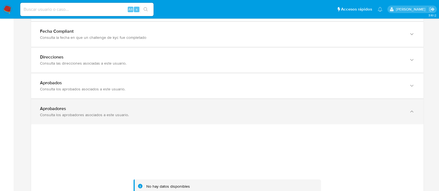
scroll to position [829, 0]
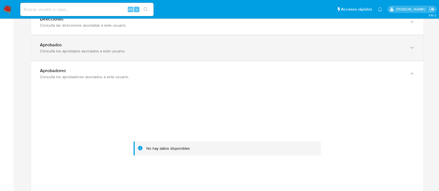
click at [125, 50] on div "Consulta los aprobados asociados a este usuario." at bounding box center [221, 51] width 363 height 5
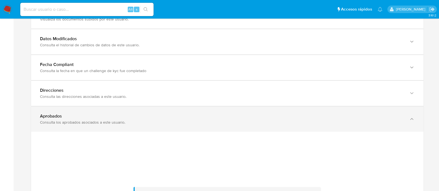
scroll to position [746, 0]
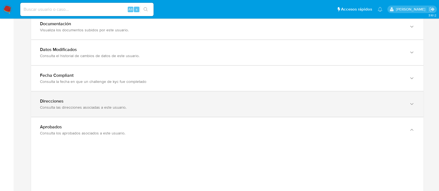
click at [104, 100] on div "Direcciones" at bounding box center [221, 101] width 363 height 6
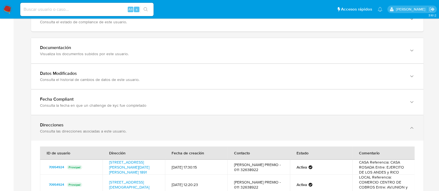
scroll to position [712, 0]
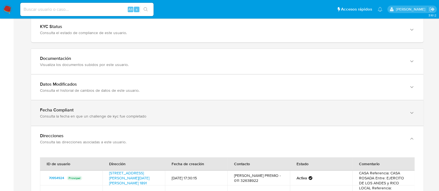
click at [108, 110] on div "Fecha Compliant" at bounding box center [221, 110] width 363 height 6
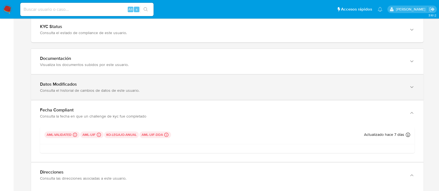
click at [107, 88] on div "Consulta el historial de cambios de datos de este usuario." at bounding box center [221, 90] width 363 height 5
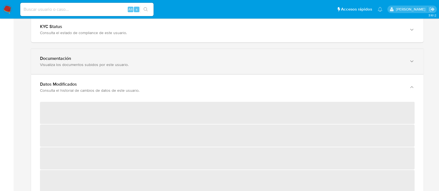
click at [74, 72] on div "Documentación Visualiza los documentos subidos por este usuario." at bounding box center [227, 61] width 392 height 25
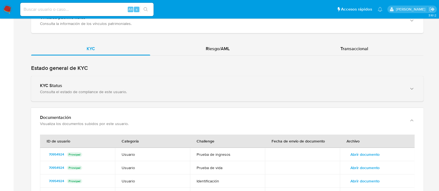
scroll to position [642, 0]
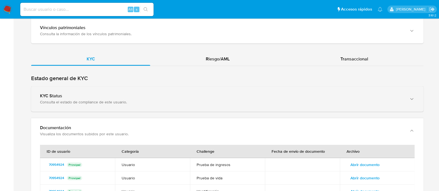
click at [166, 98] on div "KYC Status" at bounding box center [221, 96] width 363 height 6
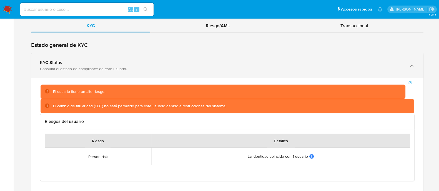
scroll to position [746, 0]
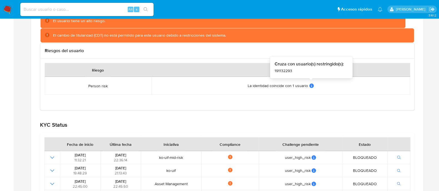
click at [309, 85] on icon at bounding box center [311, 85] width 4 height 4
click at [223, 97] on div "Riesgo Detalles Person risk La identidad coincide con 1 usuario Cruza con usuar…" at bounding box center [227, 85] width 374 height 52
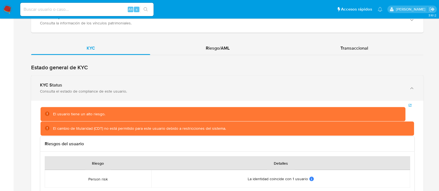
scroll to position [642, 0]
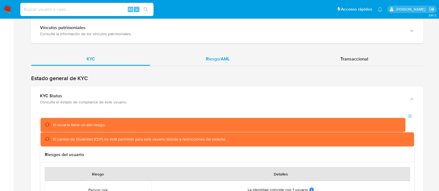
click at [211, 62] on div "Riesgo/AML" at bounding box center [217, 58] width 135 height 13
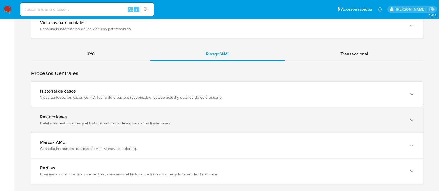
scroll to position [712, 0]
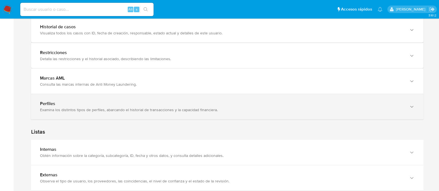
click at [326, 104] on div "Perfiles" at bounding box center [221, 104] width 363 height 6
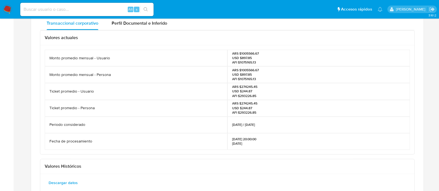
scroll to position [746, 0]
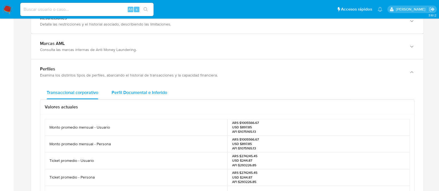
click at [135, 93] on span "Perfil Documental e Inferido" at bounding box center [139, 92] width 55 height 6
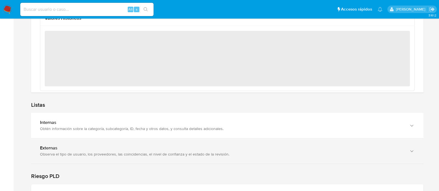
scroll to position [989, 0]
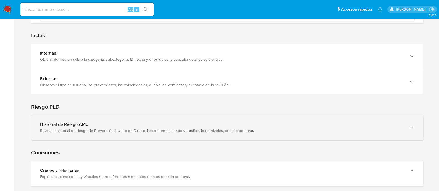
click at [143, 129] on div "Revisa el historial de riesgo de Prevención Lavado de Dinero, basado en el tiem…" at bounding box center [221, 130] width 363 height 5
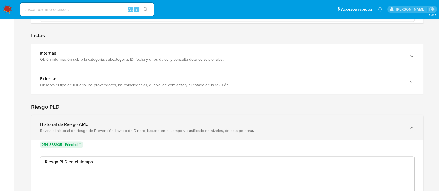
scroll to position [42, 365]
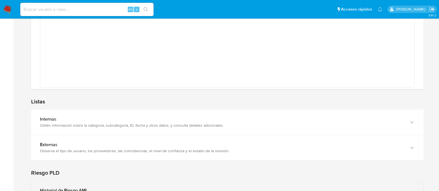
click at [143, 129] on div "Internas Obtén información sobre la categoría, subcategoría, ID, fecha y otros …" at bounding box center [227, 122] width 392 height 25
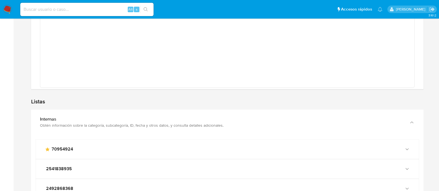
click at [143, 129] on div "Internas Obtén información sobre la categoría, subcategoría, ID, fecha y otros …" at bounding box center [227, 122] width 392 height 25
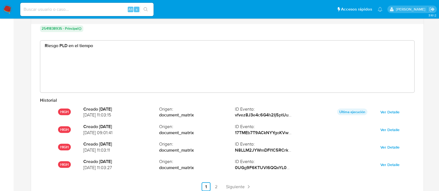
scroll to position [1336, 0]
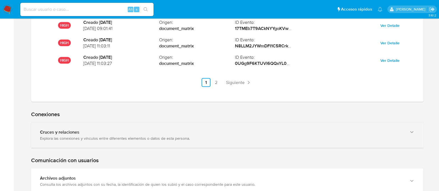
click at [144, 138] on div "Explora las conexiones y vínculos entre diferentes elementos o datos de esta pe…" at bounding box center [221, 138] width 363 height 5
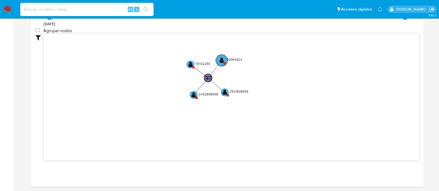
scroll to position [1475, 0]
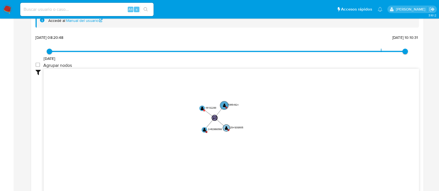
click at [228, 129] on text "C" at bounding box center [227, 130] width 1 height 2
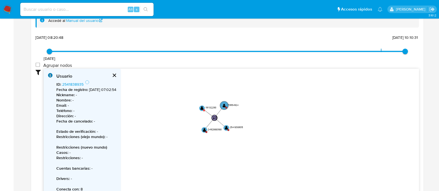
click at [120, 71] on button "cerrar" at bounding box center [113, 75] width 13 height 13
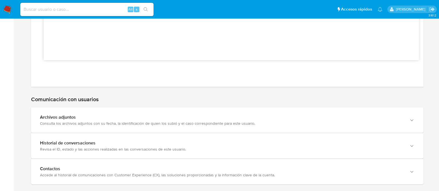
scroll to position [1613, 0]
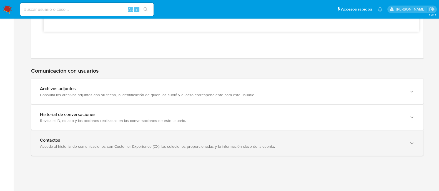
click at [191, 141] on div "Contactos Accede al historial de comunicaciones con Customer Experience (CX), l…" at bounding box center [221, 143] width 363 height 11
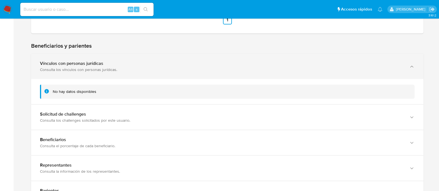
scroll to position [459, 0]
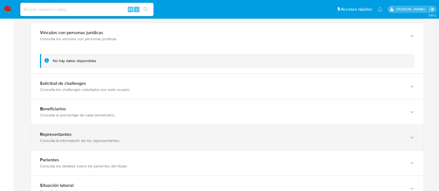
click at [135, 143] on div "Representantes Consulta la información de los representantes." at bounding box center [227, 137] width 392 height 25
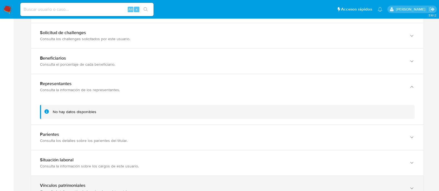
scroll to position [528, 0]
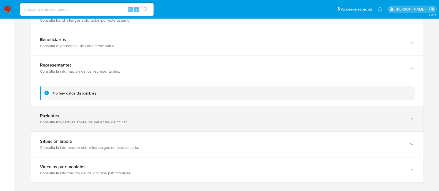
click at [132, 128] on div "Parientes Consulta los detalles sobre los parientes del titular." at bounding box center [227, 118] width 392 height 25
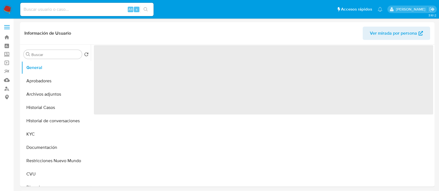
select select "10"
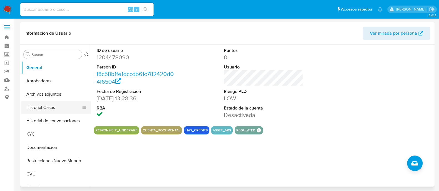
click at [50, 106] on button "Historial Casos" at bounding box center [53, 107] width 65 height 13
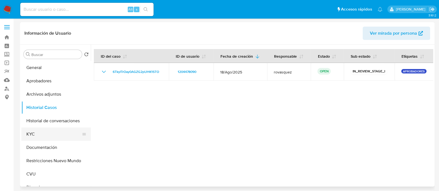
click at [49, 131] on button "KYC" at bounding box center [53, 134] width 65 height 13
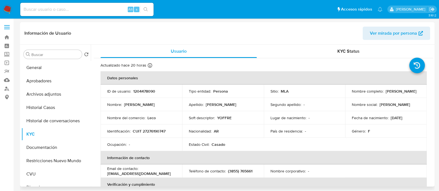
click at [141, 173] on p "[EMAIL_ADDRESS][DOMAIN_NAME]" at bounding box center [139, 173] width 64 height 5
drag, startPoint x: 153, startPoint y: 174, endPoint x: 100, endPoint y: 175, distance: 52.7
click at [100, 175] on td "Email de contacto : [EMAIL_ADDRESS][DOMAIN_NAME]" at bounding box center [141, 170] width 82 height 13
copy p "[EMAIL_ADDRESS][DOMAIN_NAME]"
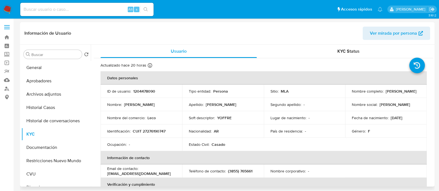
click at [92, 124] on div "Usuario KYC Status Actualizado hace 20 horas Creado: [DATE] 14:28:59 Actualizad…" at bounding box center [262, 116] width 342 height 142
click at [151, 132] on p "CUIT 27276190747" at bounding box center [149, 131] width 33 height 5
copy p "27276190747"
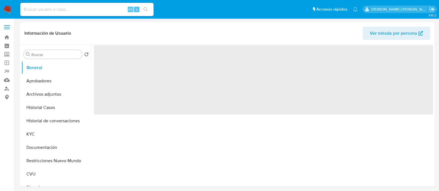
select select "10"
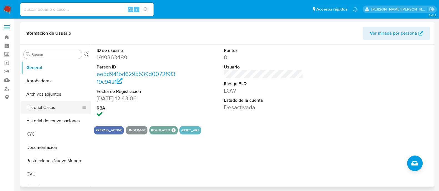
click at [48, 111] on button "Historial Casos" at bounding box center [53, 107] width 65 height 13
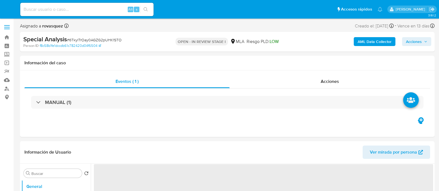
select select "10"
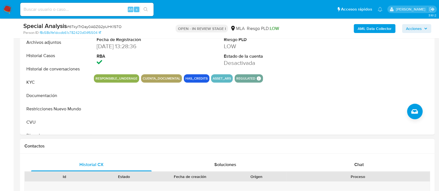
scroll to position [208, 0]
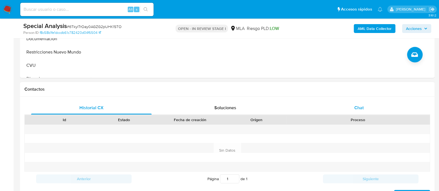
click at [363, 108] on span "Chat" at bounding box center [358, 108] width 9 height 6
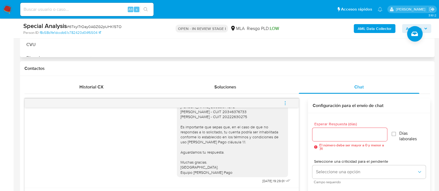
scroll to position [173, 0]
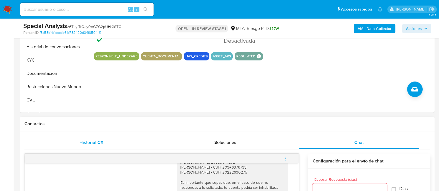
click at [88, 142] on span "Historial CX" at bounding box center [91, 142] width 24 height 6
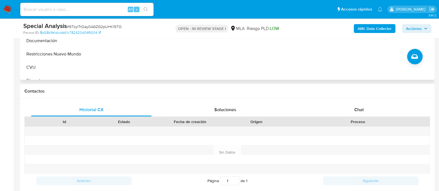
scroll to position [208, 0]
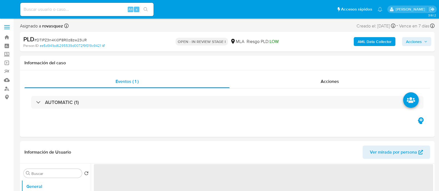
select select "10"
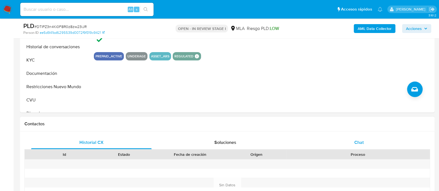
click at [353, 143] on div "Chat" at bounding box center [358, 142] width 120 height 13
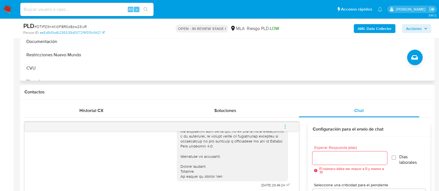
scroll to position [173, 0]
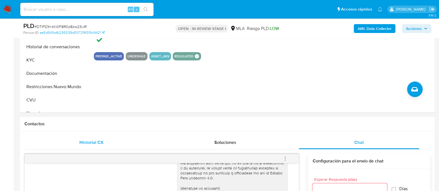
click at [91, 144] on span "Historial CX" at bounding box center [91, 142] width 24 height 6
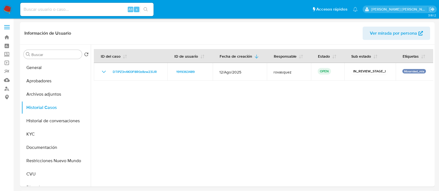
select select "10"
click at [49, 172] on button "CVU" at bounding box center [53, 174] width 65 height 13
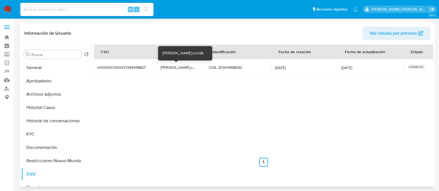
drag, startPoint x: 164, startPoint y: 67, endPoint x: 178, endPoint y: 65, distance: 14.7
click at [178, 65] on div "[PERSON_NAME].coria8" at bounding box center [178, 67] width 36 height 5
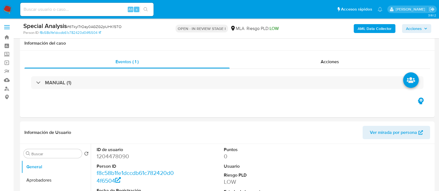
select select "10"
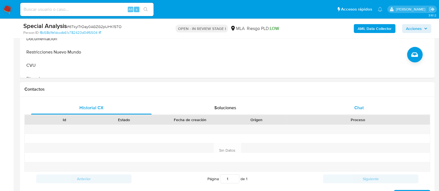
click at [350, 108] on div "Chat" at bounding box center [358, 107] width 120 height 13
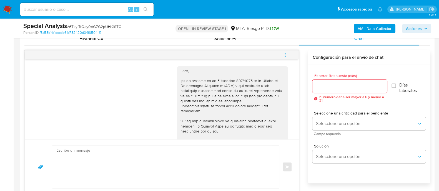
scroll to position [277, 0]
click at [173, 170] on textarea at bounding box center [164, 167] width 216 height 43
paste textarea "Hola, Muchas gracias por la respuesta. Analizamos tu caso y notamos que la info…"
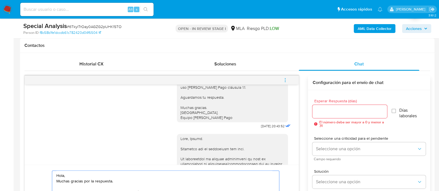
scroll to position [655, 0]
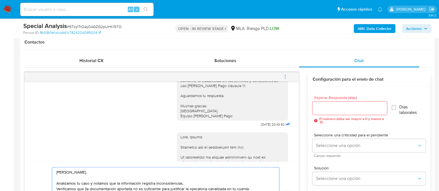
scroll to position [325, 0]
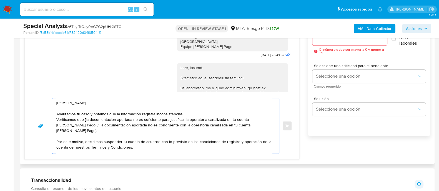
click at [205, 115] on textarea "[PERSON_NAME]. Analizamos tu caso y notamos que la información registra inconsi…" at bounding box center [164, 125] width 216 height 55
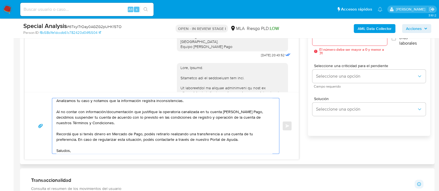
scroll to position [21, 0]
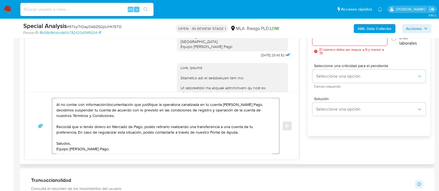
drag, startPoint x: 78, startPoint y: 133, endPoint x: 242, endPoint y: 134, distance: 164.8
click at [242, 134] on textarea "[PERSON_NAME]. Analizamos tu caso y notamos que la información registra inconsi…" at bounding box center [164, 125] width 216 height 55
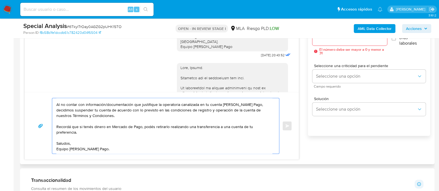
paste textarea "En caso de regularizar esta situación, podés contactarte a través de nuestro Po…"
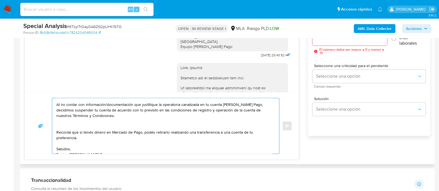
paste textarea "En caso de regularizar esta situación, podés contactarte a través de nuestro Po…"
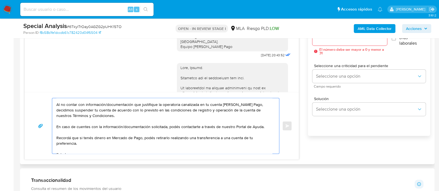
click at [76, 127] on textarea "[PERSON_NAME]. Analizamos tu caso y notamos que la información registra inconsi…" at bounding box center [164, 125] width 216 height 55
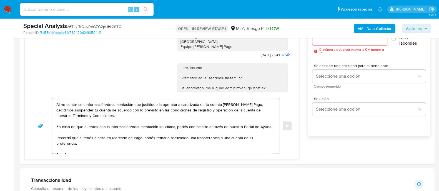
type textarea "[PERSON_NAME]. Analizamos tu caso y notamos que la información registra inconsi…"
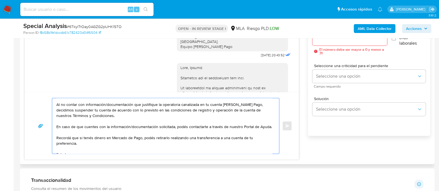
click at [151, 136] on textarea "[PERSON_NAME]. Analizamos tu caso y notamos que la información registra inconsi…" at bounding box center [164, 125] width 216 height 55
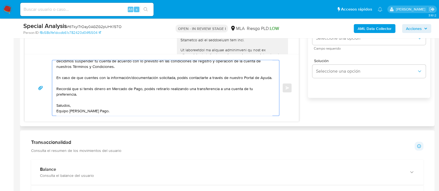
scroll to position [290, 0]
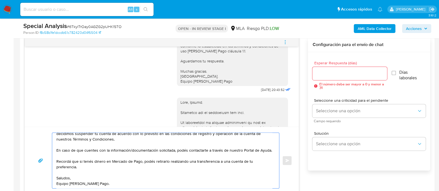
click at [325, 71] on input "Esperar Respuesta (días)" at bounding box center [349, 73] width 74 height 7
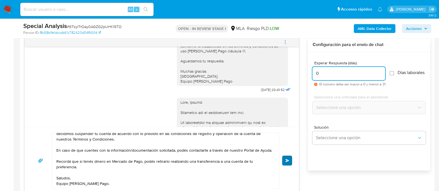
type input "0"
click at [290, 159] on button "Enviar" at bounding box center [287, 161] width 10 height 10
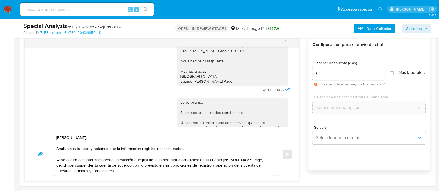
scroll to position [1019, 0]
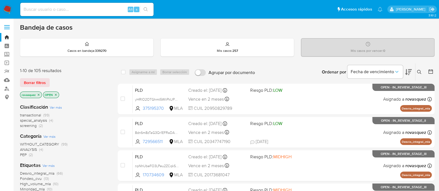
click at [417, 73] on icon at bounding box center [419, 72] width 4 height 4
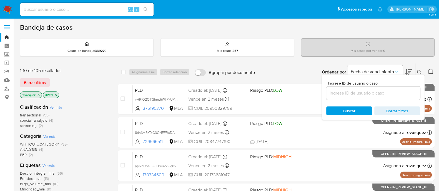
click at [363, 92] on input at bounding box center [373, 93] width 94 height 7
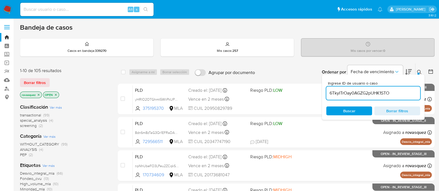
type input "6TkyITrOay0AGZG2pUHK1STO"
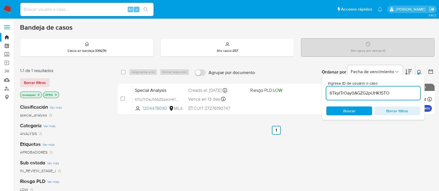
click at [155, 131] on ul "Anterior 1 Siguiente" at bounding box center [276, 130] width 316 height 9
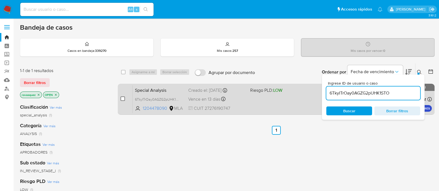
click at [121, 97] on input "checkbox" at bounding box center [122, 99] width 4 height 4
checkbox input "true"
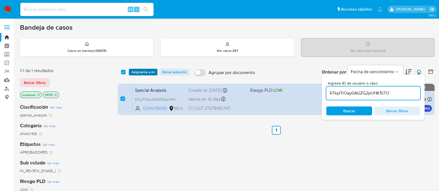
click at [144, 72] on span "Asignarme a mí" at bounding box center [142, 72] width 23 height 6
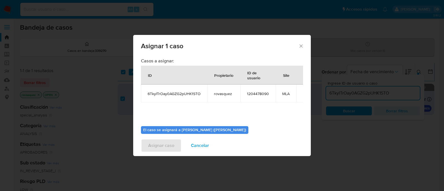
scroll to position [29, 0]
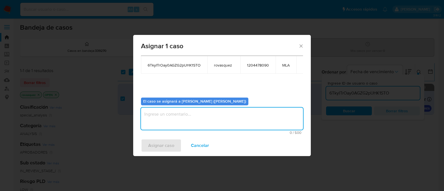
click at [168, 123] on textarea "assign-modal" at bounding box center [222, 119] width 162 height 22
type textarea "."
click at [161, 146] on span "Asignar caso" at bounding box center [161, 146] width 26 height 12
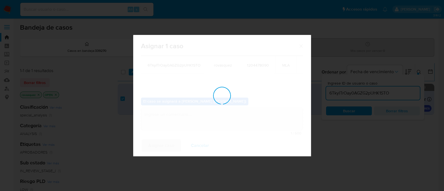
checkbox input "false"
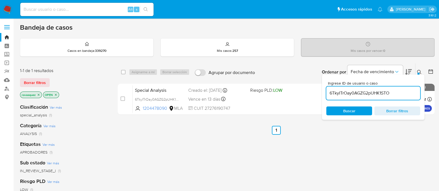
click at [359, 93] on input "6TkyITrOay0AGZG2pUHK1STO" at bounding box center [373, 93] width 94 height 7
paste input "DTlPZ3n4Ki0F8R0z8zw23iJR"
type input "DTlPZ3n4Ki0F8R0z8zw23iJR"
click at [345, 109] on span "Buscar" at bounding box center [349, 111] width 12 height 9
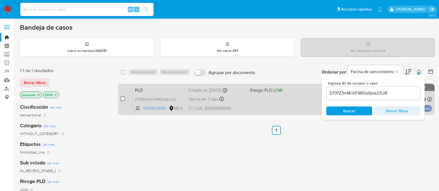
click at [123, 98] on input "checkbox" at bounding box center [122, 99] width 4 height 4
checkbox input "true"
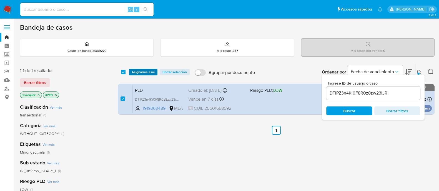
click at [144, 72] on span "Asignarme a mí" at bounding box center [142, 72] width 23 height 6
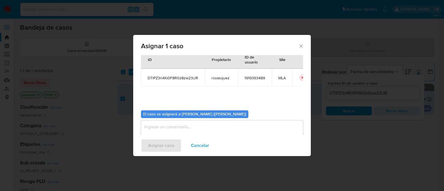
scroll to position [29, 0]
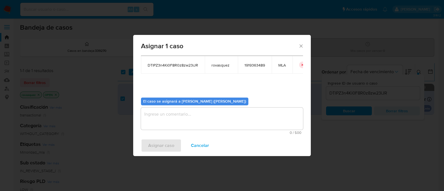
click at [169, 120] on textarea "assign-modal" at bounding box center [222, 119] width 162 height 22
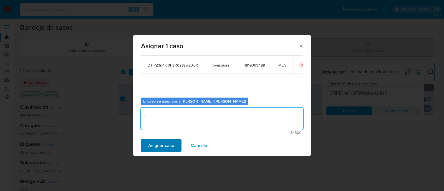
type textarea "."
click at [158, 146] on span "Asignar caso" at bounding box center [161, 146] width 26 height 12
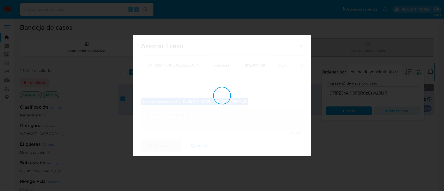
checkbox input "false"
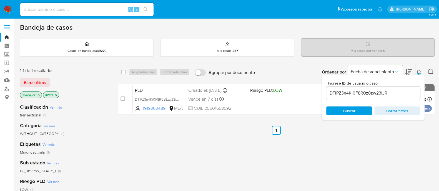
click at [345, 94] on input "DTlPZ3n4Ki0F8R0z8zw23iJR" at bounding box center [373, 93] width 94 height 7
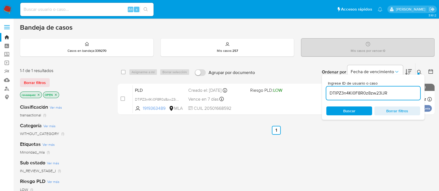
click at [345, 94] on input "DTlPZ3n4Ki0F8R0z8zw23iJR" at bounding box center [373, 93] width 94 height 7
paste input "mwbKgcFXZvSLuRndePB2JPH"
type input "mwbKgcFXZvSLuRndePB2JPHR"
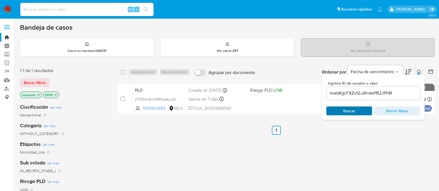
click at [345, 108] on span "Buscar" at bounding box center [349, 111] width 12 height 9
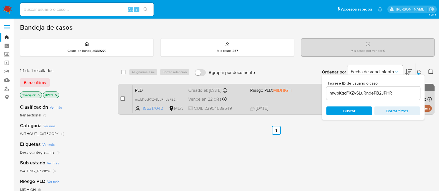
click at [121, 100] on input "checkbox" at bounding box center [122, 99] width 4 height 4
checkbox input "true"
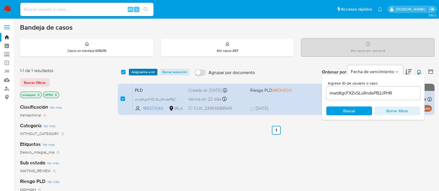
click at [145, 69] on span "Asignarme a mí" at bounding box center [142, 72] width 23 height 6
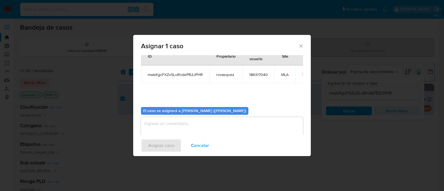
scroll to position [29, 0]
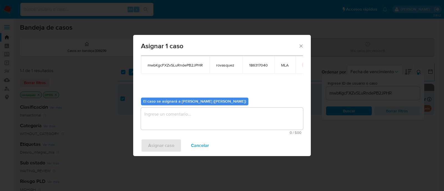
click at [169, 116] on textarea "assign-modal" at bounding box center [222, 119] width 162 height 22
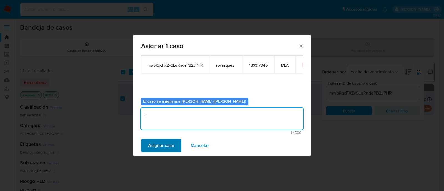
type textarea "."
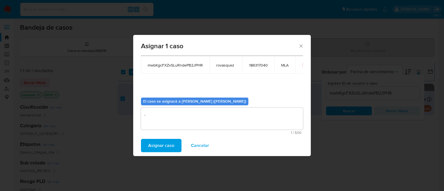
click at [160, 143] on span "Asignar caso" at bounding box center [161, 146] width 26 height 12
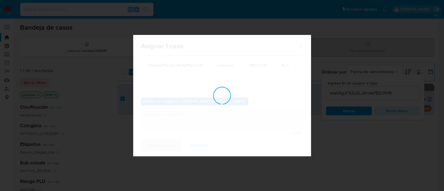
checkbox input "false"
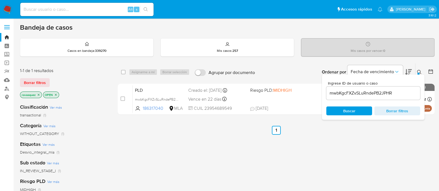
click at [247, 144] on div "select-all-cases-checkbox Asignarme a mí Borrar selección Agrupar por documento…" at bounding box center [276, 188] width 316 height 251
click at [218, 162] on div "select-all-cases-checkbox Asignarme a mí Borrar selección Agrupar por documento…" at bounding box center [276, 188] width 316 height 251
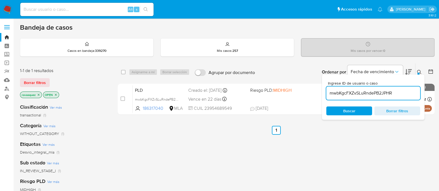
click at [370, 96] on input "mwbKgcFXZvSLuRndePB2JPHR" at bounding box center [373, 93] width 94 height 7
paste input "tNjmBPNyYJJEvSKRMriiYYH3"
type input "tNjmBPNyYJJEvSKRMriiYYH3"
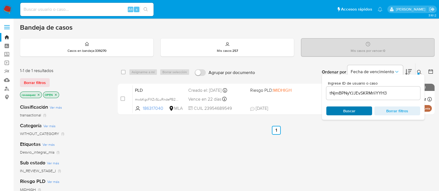
click at [349, 113] on span "Buscar" at bounding box center [349, 111] width 12 height 9
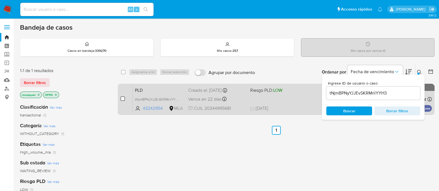
click at [122, 99] on input "checkbox" at bounding box center [122, 99] width 4 height 4
checkbox input "true"
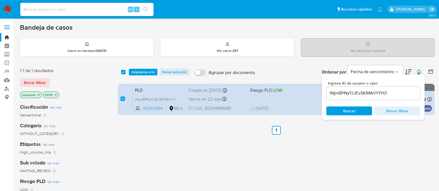
click at [141, 68] on div "select-all-cases-checkbox Asignarme a mí Borrar selección Agrupar por documento…" at bounding box center [276, 72] width 316 height 17
click at [153, 72] on span "Asignarme a mí" at bounding box center [142, 72] width 23 height 6
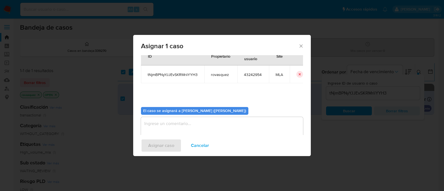
scroll to position [29, 0]
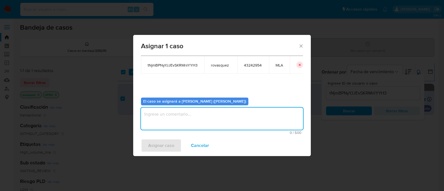
click at [198, 124] on textarea "assign-modal" at bounding box center [222, 119] width 162 height 22
type textarea "."
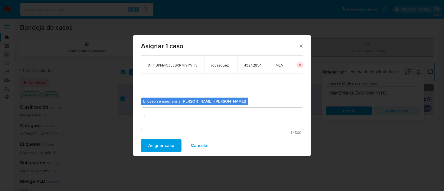
click at [169, 150] on span "Asignar caso" at bounding box center [161, 146] width 26 height 12
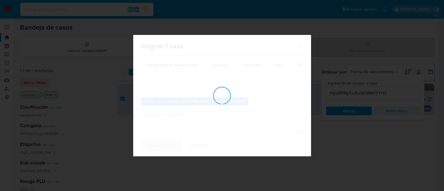
checkbox input "false"
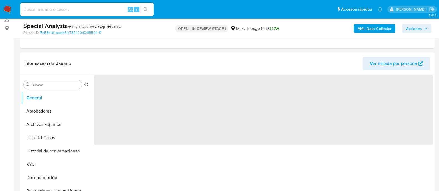
select select "10"
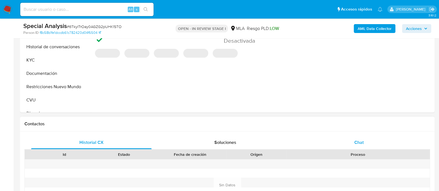
click at [363, 146] on div "Chat" at bounding box center [358, 142] width 120 height 13
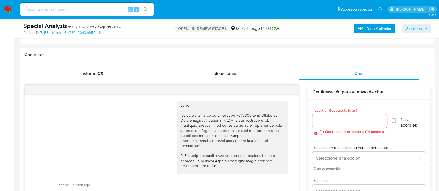
scroll to position [1019, 0]
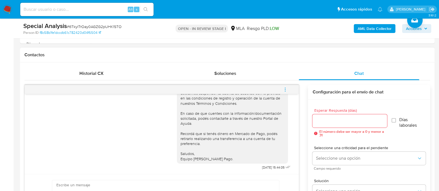
click at [282, 89] on icon "menu-action" at bounding box center [284, 89] width 5 height 5
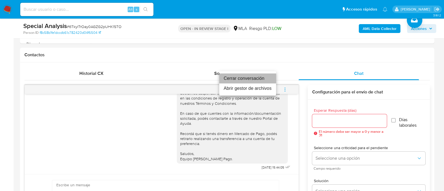
click at [270, 78] on li "Cerrar conversación" at bounding box center [247, 79] width 57 height 10
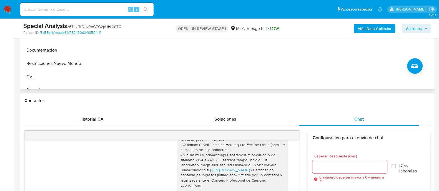
scroll to position [138, 0]
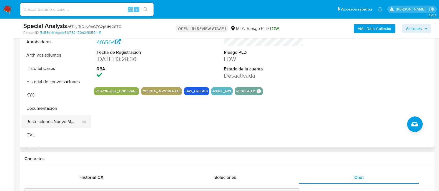
click at [50, 123] on button "Restricciones Nuevo Mundo" at bounding box center [53, 121] width 65 height 13
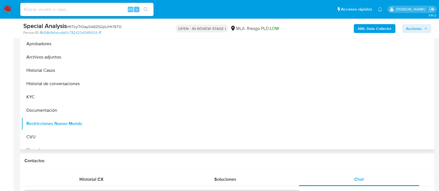
scroll to position [69, 0]
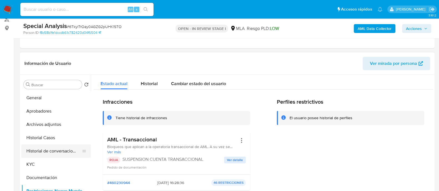
click at [47, 149] on button "Historial de conversaciones" at bounding box center [53, 151] width 65 height 13
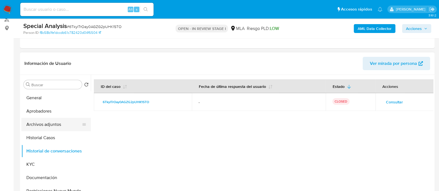
click at [51, 128] on button "Archivos adjuntos" at bounding box center [53, 124] width 65 height 13
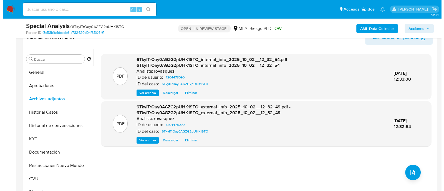
scroll to position [104, 0]
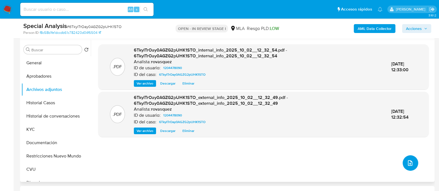
click at [411, 162] on button "upload-file" at bounding box center [410, 163] width 16 height 16
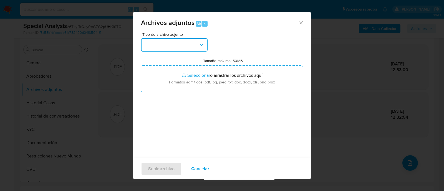
click at [178, 46] on button "button" at bounding box center [174, 44] width 67 height 13
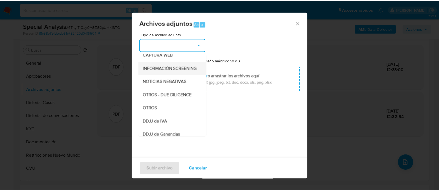
scroll to position [69, 0]
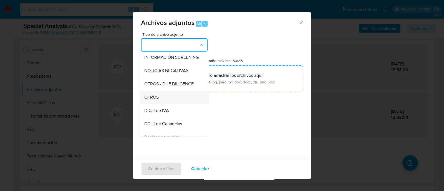
click at [174, 99] on div "OTROS" at bounding box center [172, 97] width 57 height 13
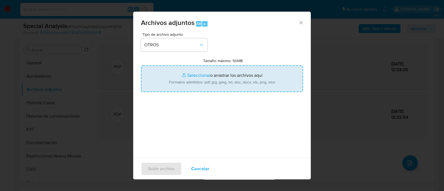
click at [197, 72] on input "Tamaño máximo: 50MB Seleccionar archivos" at bounding box center [222, 78] width 162 height 27
type input "C:\fakepath\Caselog 6TkyITrOay0AGZG2pUHK1STO_2025_10_02_11_53_02.docx"
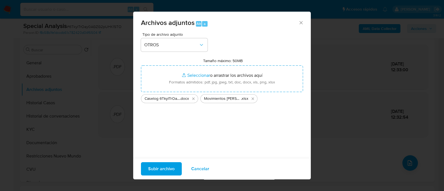
click at [156, 168] on span "Subir archivo" at bounding box center [161, 169] width 26 height 12
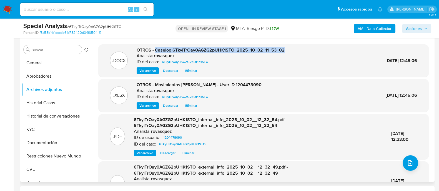
drag, startPoint x: 155, startPoint y: 50, endPoint x: 282, endPoint y: 49, distance: 127.6
click at [282, 49] on span "OTROS - Caselog 6TkyITrOay0AGZG2pUHK1STO_2025_10_02_11_53_02" at bounding box center [210, 50] width 148 height 6
copy span "Caselog 6TkyITrOay0AGZG2pUHK1STO_2025_10_02_11_53_02"
click at [423, 28] on span "Acciones" at bounding box center [416, 29] width 21 height 8
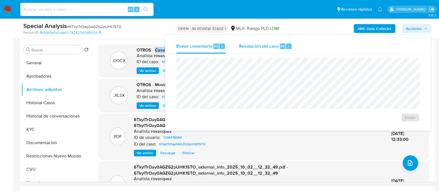
click at [247, 48] on span "Resolución del caso" at bounding box center [259, 46] width 40 height 6
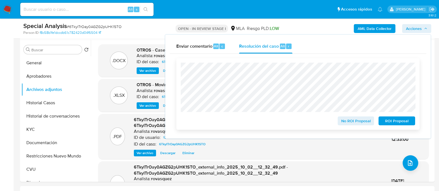
click at [396, 120] on span "ROI Proposal" at bounding box center [396, 121] width 29 height 8
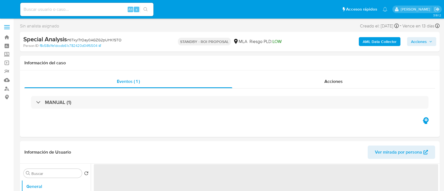
select select "10"
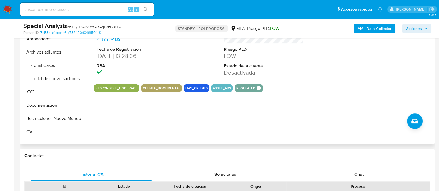
scroll to position [173, 0]
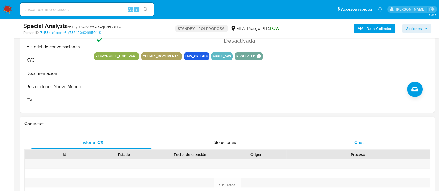
click at [358, 140] on span "Chat" at bounding box center [358, 142] width 9 height 6
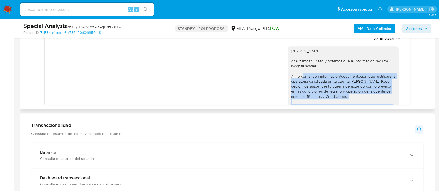
scroll to position [950, 0]
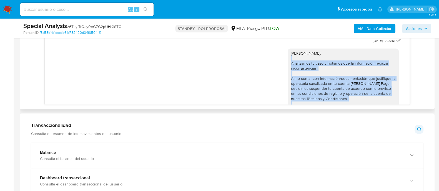
drag, startPoint x: 336, startPoint y: 89, endPoint x: 285, endPoint y: 66, distance: 55.3
click at [291, 66] on div "Hola, Monica. Analizamos tu caso y notamos que la información registra inconsis…" at bounding box center [343, 104] width 104 height 106
copy div "Analizamos tu caso y notamos que la información registra inconsistencias. Al no…"
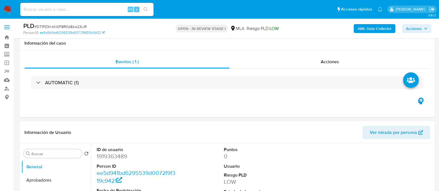
select select "10"
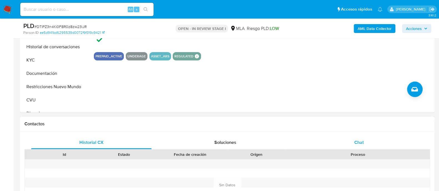
click at [357, 144] on span "Chat" at bounding box center [358, 142] width 9 height 6
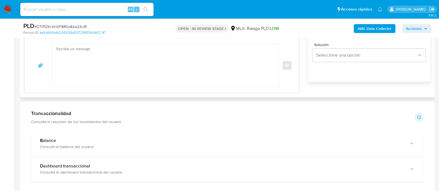
scroll to position [312, 0]
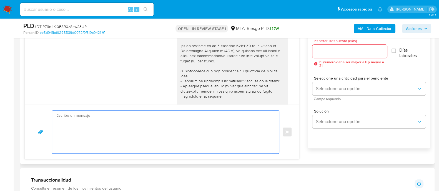
click at [94, 127] on textarea at bounding box center [164, 132] width 216 height 43
paste textarea "Analizamos tu caso y notamos que la información registra inconsistencias. Al no…"
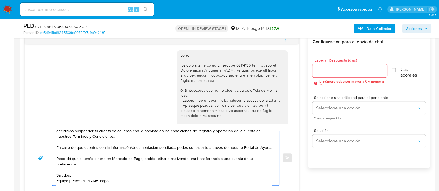
scroll to position [277, 0]
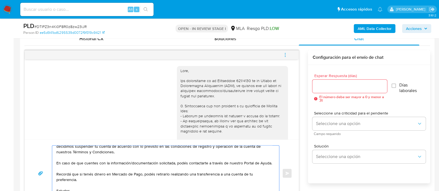
type textarea "Hola, [PERSON_NAME]. Analizamos tu caso y notamos que la información registra i…"
click at [324, 85] on input "Esperar Respuesta (días)" at bounding box center [349, 86] width 74 height 7
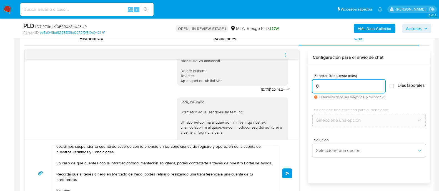
scroll to position [558, 0]
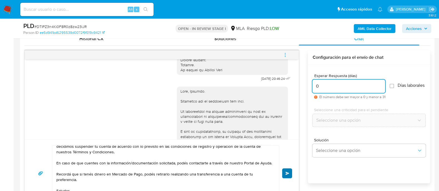
type input "0"
click at [287, 172] on span "Enviar" at bounding box center [287, 173] width 4 height 3
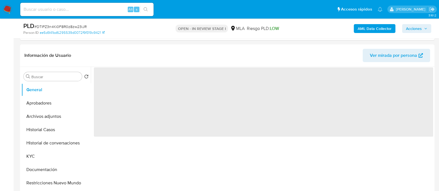
scroll to position [104, 0]
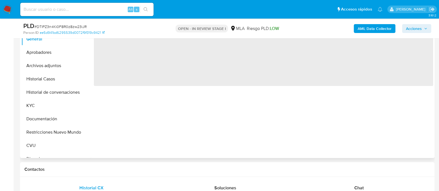
select select "10"
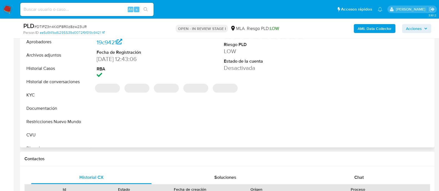
scroll to position [173, 0]
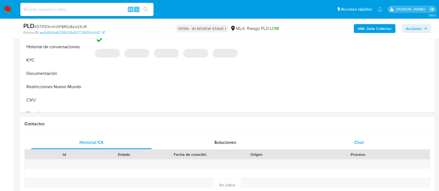
click at [364, 144] on div "Chat" at bounding box center [358, 142] width 120 height 13
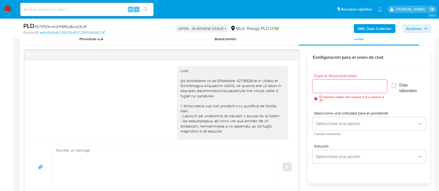
scroll to position [853, 0]
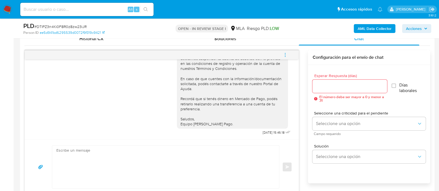
click at [287, 57] on span "menu-action" at bounding box center [284, 54] width 5 height 13
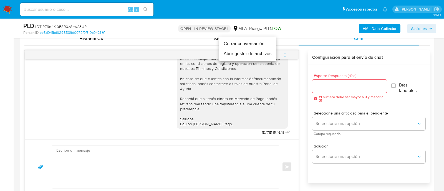
click at [261, 45] on li "Cerrar conversación" at bounding box center [247, 44] width 57 height 10
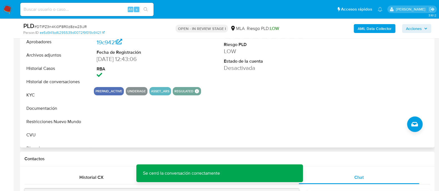
scroll to position [69, 0]
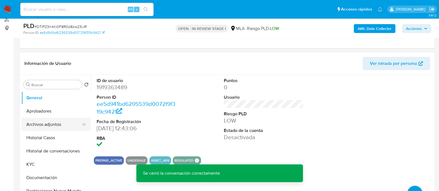
click at [51, 123] on button "Archivos adjuntos" at bounding box center [53, 124] width 65 height 13
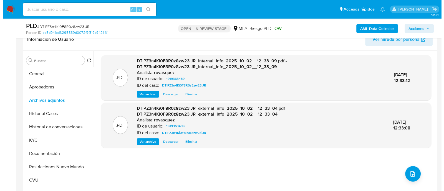
scroll to position [104, 0]
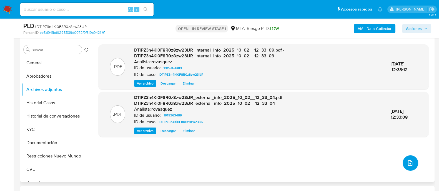
click at [405, 169] on button "upload-file" at bounding box center [410, 163] width 16 height 16
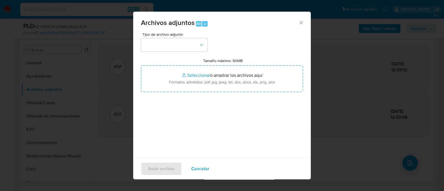
click at [183, 53] on div "Tipo de archivo adjunto Tamaño máximo: 50MB Seleccionar archivos Seleccionar o …" at bounding box center [222, 97] width 162 height 131
click at [178, 46] on button "button" at bounding box center [174, 44] width 67 height 13
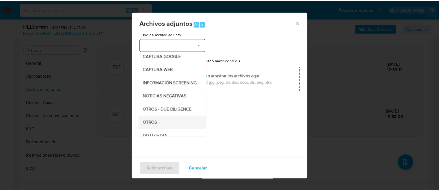
scroll to position [69, 0]
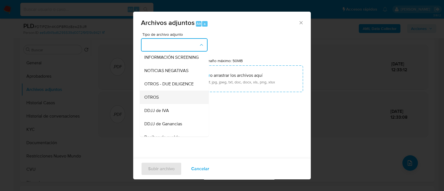
click at [169, 104] on div "OTROS" at bounding box center [172, 97] width 57 height 13
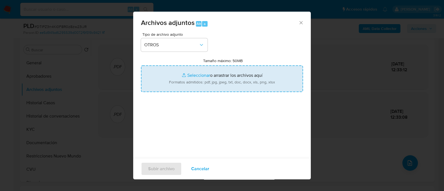
click at [189, 73] on input "Tamaño máximo: 50MB Seleccionar archivos" at bounding box center [222, 78] width 162 height 27
type input "C:\fakepath\Caselog DTlPZ3n4Ki0F8R0z8zw23iJR_2025_08_19_22_27_24.docx"
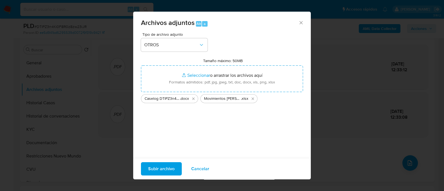
click at [166, 166] on span "Subir archivo" at bounding box center [161, 169] width 26 height 12
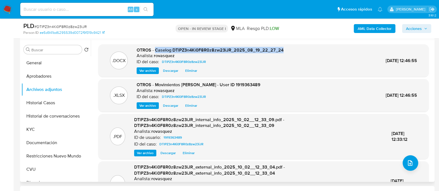
drag, startPoint x: 155, startPoint y: 49, endPoint x: 282, endPoint y: 52, distance: 126.2
click at [282, 52] on div ".DOCX OTROS - Caselog DTlPZ3n4Ki0F8R0z8zw23iJR_2025_08_19_22_27_24 Analista: ro…" at bounding box center [263, 60] width 325 height 27
copy span "Caselog DTlPZ3n4Ki0F8R0z8zw23iJR_2025_08_19_22_27_24"
click at [412, 28] on span "Acciones" at bounding box center [414, 28] width 16 height 9
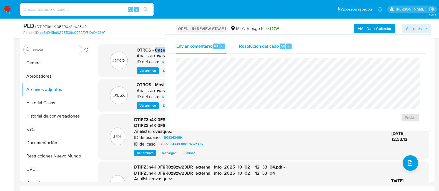
click at [249, 50] on div "Resolución del caso Alt r" at bounding box center [265, 46] width 53 height 14
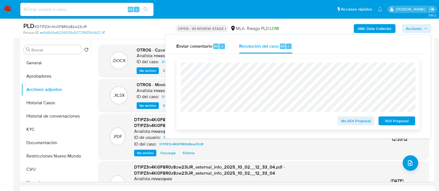
click at [397, 123] on span "ROI Proposal" at bounding box center [396, 121] width 29 height 8
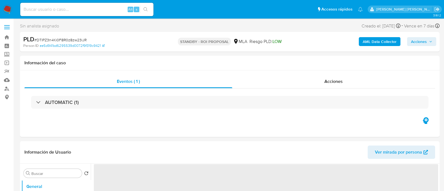
select select "10"
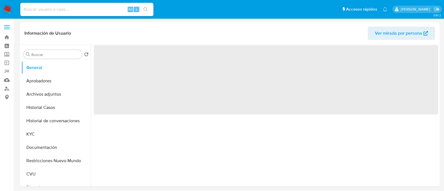
select select "10"
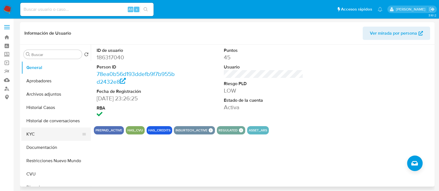
click at [40, 135] on button "KYC" at bounding box center [53, 134] width 65 height 13
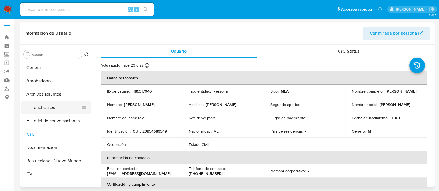
click at [50, 108] on button "Historial Casos" at bounding box center [53, 107] width 65 height 13
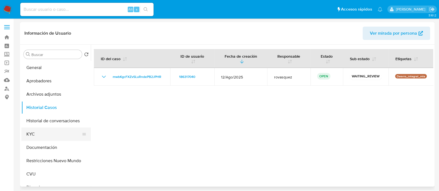
click at [36, 138] on button "KYC" at bounding box center [53, 134] width 65 height 13
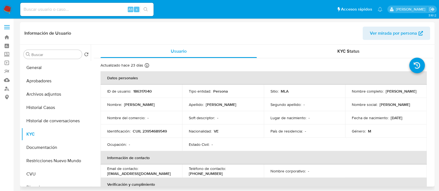
click at [157, 131] on p "CUIL 23954689549" at bounding box center [150, 131] width 34 height 5
copy p "23954689549"
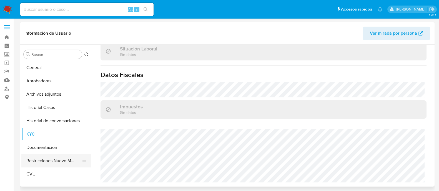
scroll to position [69, 0]
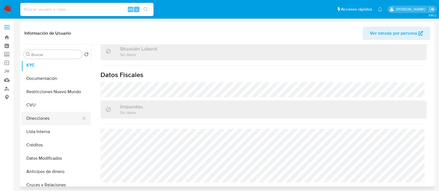
click at [55, 121] on button "Direcciones" at bounding box center [53, 118] width 65 height 13
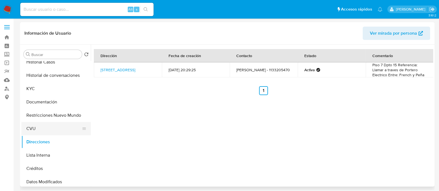
scroll to position [34, 0]
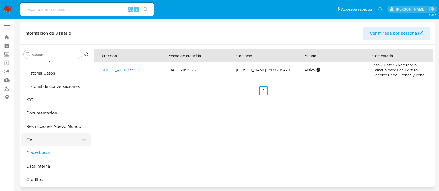
click at [40, 102] on button "KYC" at bounding box center [55, 99] width 69 height 13
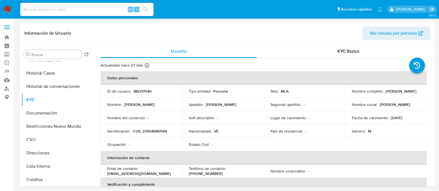
drag, startPoint x: 350, startPoint y: 93, endPoint x: 407, endPoint y: 95, distance: 57.2
click at [407, 94] on div "Nombre completo : Javier Enrique Bracho Villasmil" at bounding box center [385, 91] width 68 height 5
copy p "[PERSON_NAME] [PERSON_NAME]"
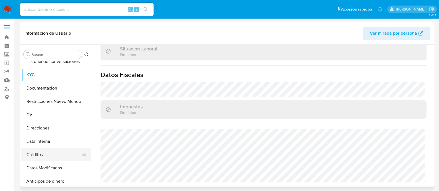
scroll to position [69, 0]
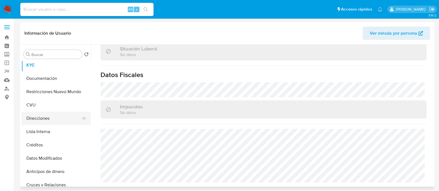
click at [38, 121] on button "Direcciones" at bounding box center [53, 118] width 65 height 13
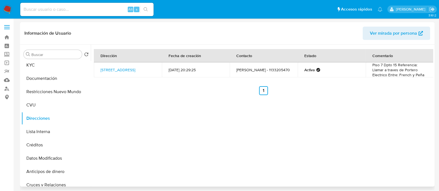
click at [181, 118] on div "Dirección Fecha de creación Contacto Estado Comentario Calle Austria 2128, Reco…" at bounding box center [262, 116] width 342 height 142
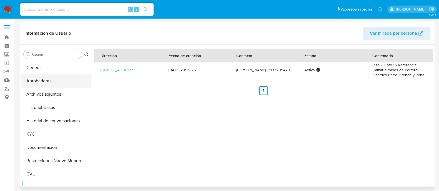
click at [43, 82] on button "Aprobadores" at bounding box center [53, 80] width 65 height 13
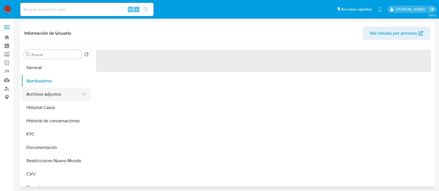
click at [47, 97] on button "Archivos adjuntos" at bounding box center [53, 94] width 65 height 13
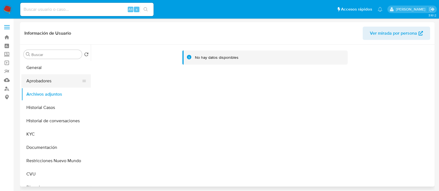
click at [46, 80] on button "Aprobadores" at bounding box center [53, 80] width 65 height 13
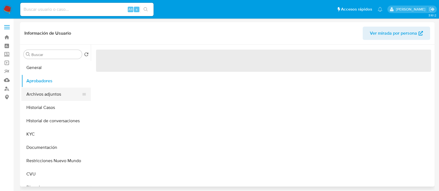
click at [46, 93] on button "Archivos adjuntos" at bounding box center [53, 94] width 65 height 13
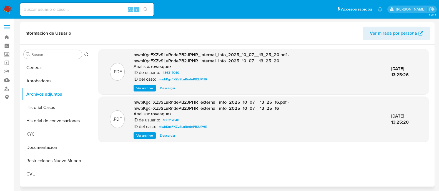
click at [143, 134] on span "Ver archivo" at bounding box center [144, 136] width 17 height 6
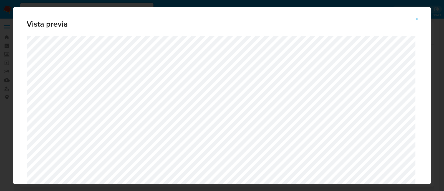
click at [417, 19] on icon "Attachment preview" at bounding box center [416, 19] width 4 height 4
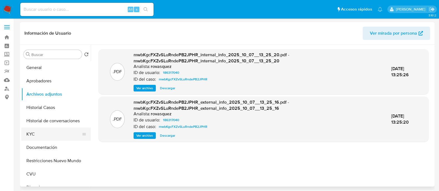
click at [53, 135] on button "KYC" at bounding box center [53, 134] width 65 height 13
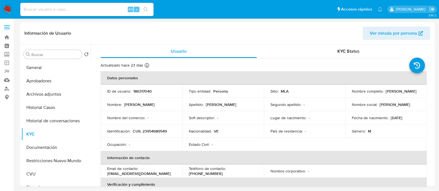
click at [152, 132] on p "CUIL 23954689549" at bounding box center [150, 131] width 34 height 5
copy p "23954689549"
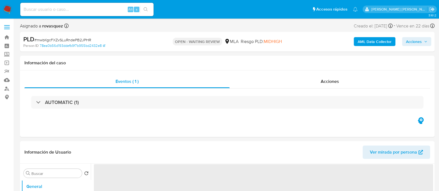
select select "10"
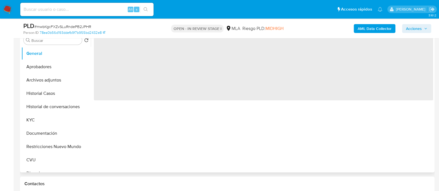
scroll to position [138, 0]
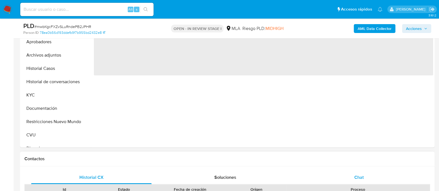
select select "10"
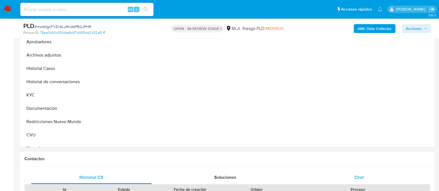
scroll to position [173, 0]
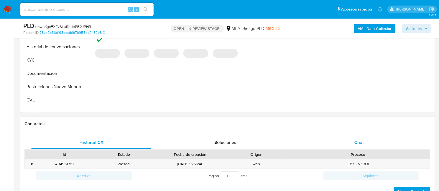
click at [356, 145] on span "Chat" at bounding box center [358, 142] width 9 height 6
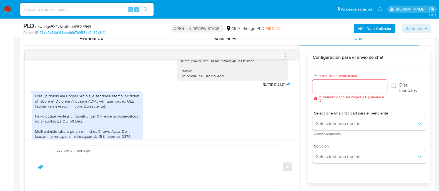
scroll to position [312, 0]
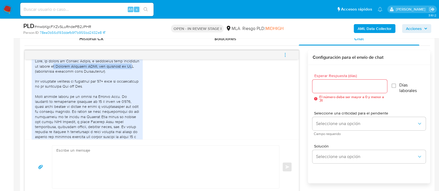
drag, startPoint x: 55, startPoint y: 78, endPoint x: 136, endPoint y: 77, distance: 80.7
click at [136, 77] on div at bounding box center [87, 132] width 104 height 146
click at [85, 88] on div at bounding box center [87, 132] width 104 height 146
drag, startPoint x: 56, startPoint y: 82, endPoint x: 112, endPoint y: 79, distance: 56.7
click at [112, 79] on div at bounding box center [87, 132] width 104 height 146
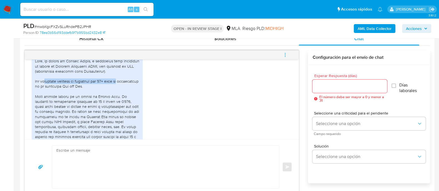
drag, startPoint x: 45, startPoint y: 91, endPoint x: 128, endPoint y: 90, distance: 82.9
click at [128, 90] on div at bounding box center [87, 132] width 104 height 146
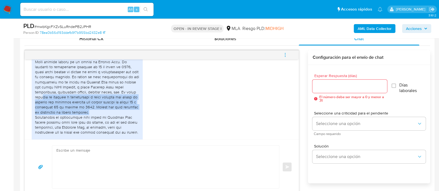
drag, startPoint x: 55, startPoint y: 106, endPoint x: 134, endPoint y: 121, distance: 80.0
click at [134, 121] on div at bounding box center [87, 97] width 104 height 146
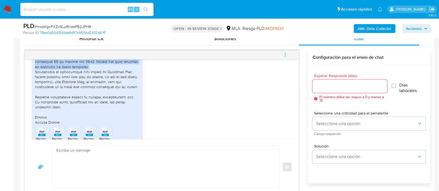
scroll to position [381, 0]
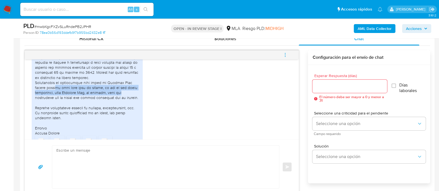
drag, startPoint x: 56, startPoint y: 98, endPoint x: 131, endPoint y: 100, distance: 75.2
click at [131, 100] on div at bounding box center [87, 62] width 104 height 146
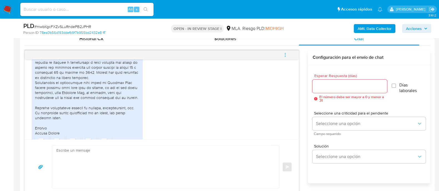
click at [69, 107] on div at bounding box center [87, 62] width 104 height 146
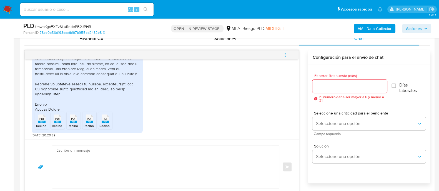
scroll to position [416, 0]
click at [42, 120] on span "PDF" at bounding box center [41, 118] width 5 height 4
click at [57, 120] on span "PDF" at bounding box center [57, 118] width 5 height 4
click at [73, 120] on span "PDF" at bounding box center [73, 118] width 5 height 4
click at [91, 120] on span "PDF" at bounding box center [89, 118] width 5 height 4
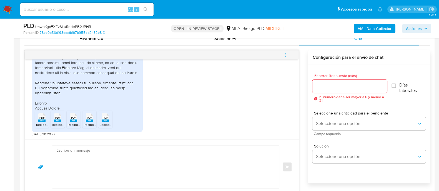
click at [106, 120] on span "PDF" at bounding box center [105, 118] width 5 height 4
click at [169, 113] on div "PDF PDF Recibo [PERSON_NAME] [DATE] [PERSON_NAME].pdf PDF PDF Recibo [PERSON_NA…" at bounding box center [162, 47] width 260 height 177
click at [232, 78] on div "PDF PDF Recibo [PERSON_NAME] [DATE] [PERSON_NAME].pdf PDF PDF Recibo [PERSON_NA…" at bounding box center [162, 47] width 260 height 177
click at [175, 144] on div "Enviar" at bounding box center [162, 167] width 274 height 55
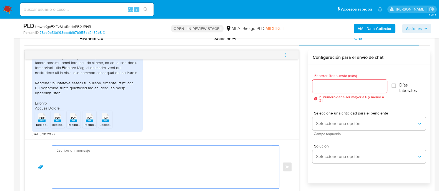
click at [178, 167] on textarea at bounding box center [164, 167] width 216 height 43
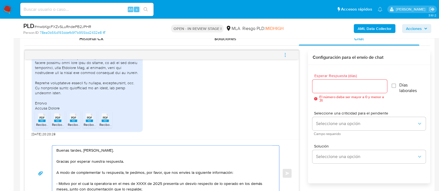
click at [133, 163] on textarea "Buenas tardes, Javier. Gracias por esperar nuestra respuesta. A modo de complem…" at bounding box center [164, 173] width 216 height 55
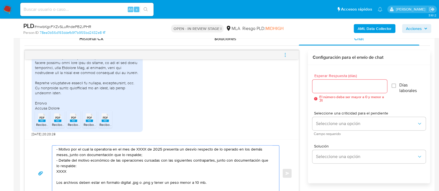
click at [109, 151] on textarea "Buenas tardes, Javier. Gracias por esperar nuestra respuesta, y por toda la inf…" at bounding box center [164, 173] width 216 height 55
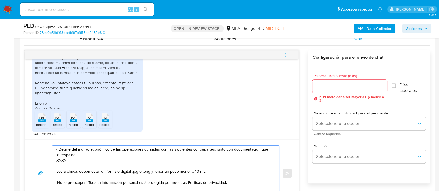
scroll to position [24, 0]
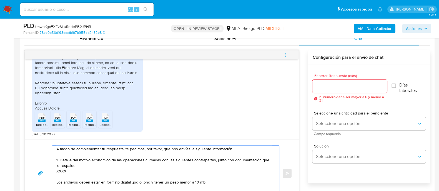
click at [61, 173] on textarea "Buenas tardes, Javier. Gracias por esperar nuestra respuesta, y por toda la inf…" at bounding box center [164, 173] width 216 height 55
paste textarea "30535876009 name: Consorcio Prop Austria 2128 || alias: 27958102149 name: Solan…"
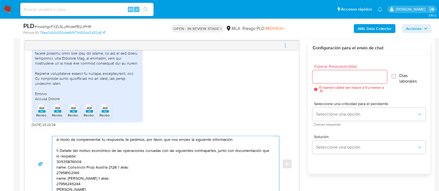
scroll to position [30, 0]
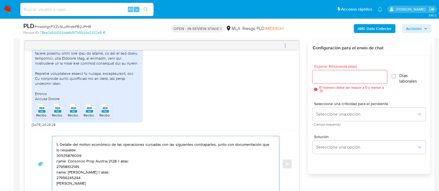
click at [74, 156] on textarea "Buenas tardes, Javier. Gracias por esperar nuestra respuesta, y por toda la inf…" at bounding box center [164, 163] width 216 height 55
paste textarea "30535876009"
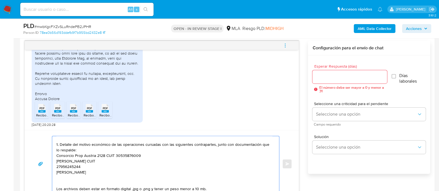
paste textarea "27958102149"
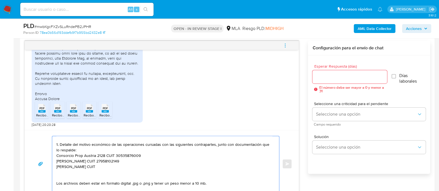
paste textarea "27956245244"
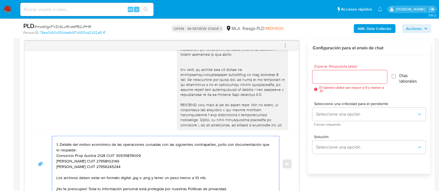
scroll to position [82, 0]
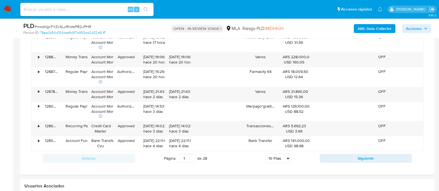
drag, startPoint x: 78, startPoint y: 171, endPoint x: 105, endPoint y: 207, distance: 44.9
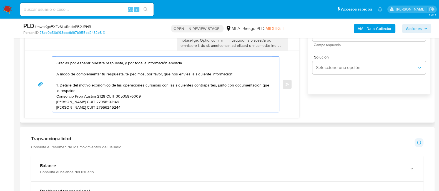
scroll to position [19, 0]
paste textarea "Es importante que sepas que, en caso de no responder a lo solicitado o si lo pr…"
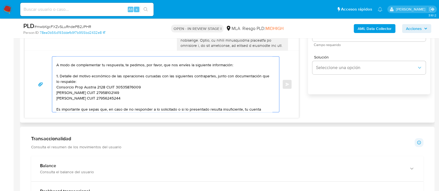
scroll to position [53, 0]
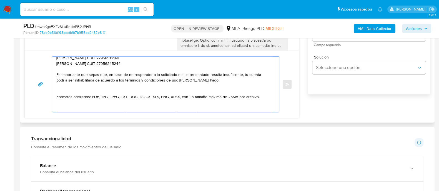
click at [126, 83] on textarea "Buenas tardes, Javier. Gracias por esperar nuestra respuesta, y por toda la inf…" at bounding box center [164, 84] width 216 height 55
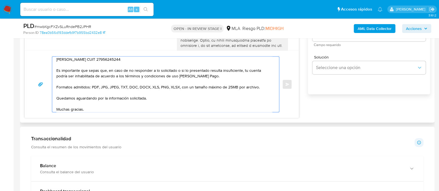
scroll to position [92, 0]
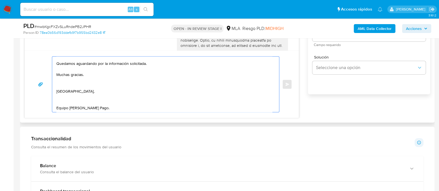
click at [66, 80] on textarea "Buenas tardes, Javier. Gracias por esperar nuestra respuesta, y por toda la inf…" at bounding box center [164, 84] width 216 height 55
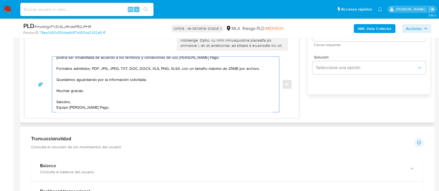
scroll to position [82, 0]
click at [62, 106] on textarea "Buenas tardes, [PERSON_NAME]. Gracias por esperar nuestra respuesta, y por toda…" at bounding box center [164, 84] width 216 height 55
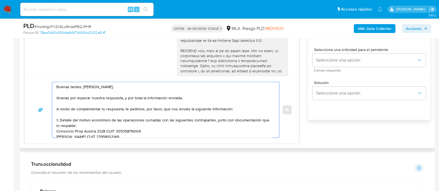
scroll to position [262, 0]
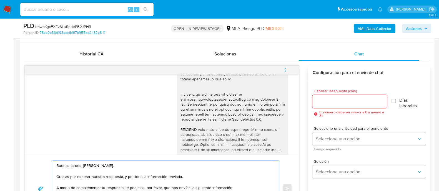
type textarea "Buenas tardes, [PERSON_NAME]. Gracias por esperar nuestra respuesta, y por toda…"
click at [318, 95] on div at bounding box center [349, 101] width 74 height 13
click at [318, 100] on input "Esperar Respuesta (días)" at bounding box center [349, 101] width 74 height 7
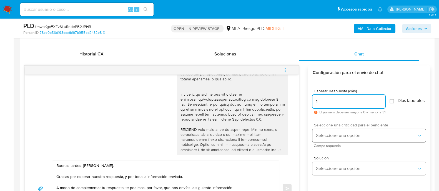
type input "1"
click at [331, 134] on button "Seleccione una opción" at bounding box center [368, 135] width 113 height 13
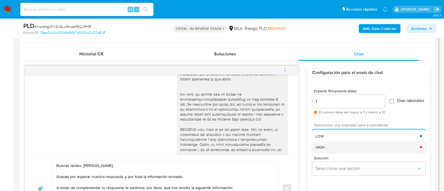
click at [330, 149] on div "HIGH" at bounding box center [367, 146] width 104 height 11
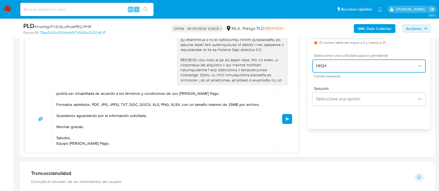
scroll to position [76, 0]
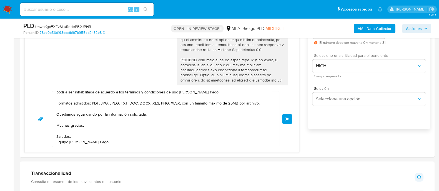
click at [287, 120] on span "Enviar" at bounding box center [287, 118] width 4 height 3
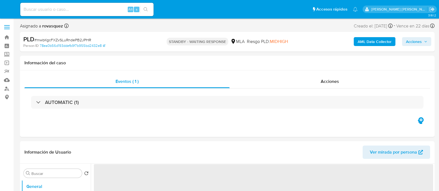
select select "10"
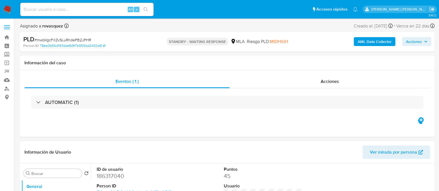
click at [380, 42] on b "AML Data Collector" at bounding box center [374, 41] width 34 height 9
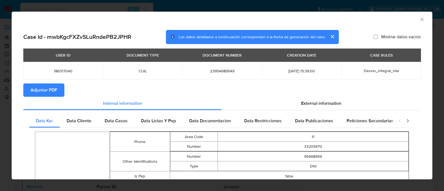
click at [42, 87] on span "Adjuntar PDF" at bounding box center [44, 90] width 27 height 12
click at [419, 19] on icon "Cerrar ventana" at bounding box center [422, 20] width 6 height 6
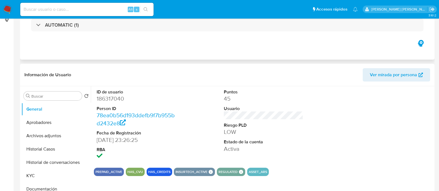
scroll to position [173, 0]
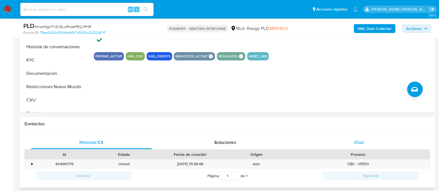
click at [355, 143] on span "Chat" at bounding box center [358, 142] width 9 height 6
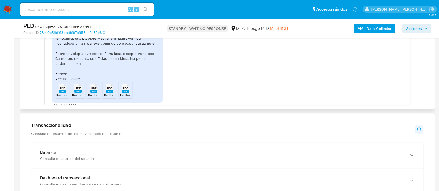
scroll to position [410, 0]
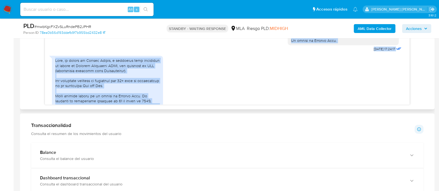
scroll to position [272, 0]
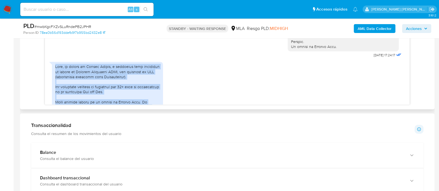
drag, startPoint x: 87, startPoint y: 69, endPoint x: 56, endPoint y: 77, distance: 31.8
click at [56, 77] on div at bounding box center [107, 137] width 104 height 146
copy div "Hola, mi nombre es Javier Bracho, y trabajaba como ingeniero de ventas en Camer…"
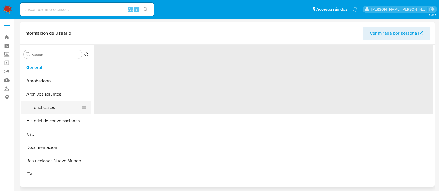
click at [44, 112] on button "Historial Casos" at bounding box center [53, 107] width 65 height 13
select select "10"
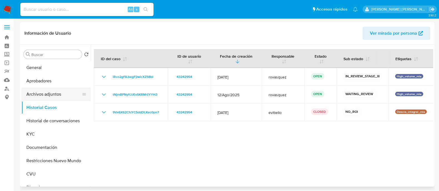
click at [52, 91] on button "Archivos adjuntos" at bounding box center [53, 94] width 65 height 13
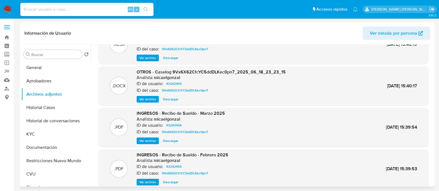
scroll to position [47, 0]
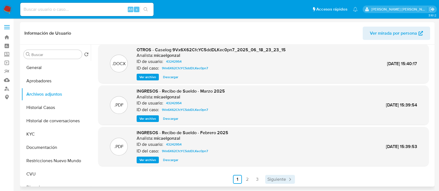
click at [281, 179] on span "Siguiente" at bounding box center [276, 179] width 19 height 4
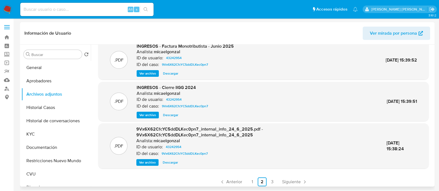
scroll to position [53, 0]
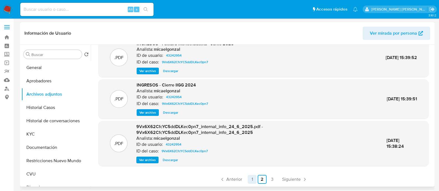
click at [252, 177] on link "1" at bounding box center [251, 179] width 9 height 9
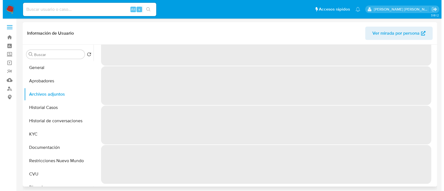
scroll to position [0, 0]
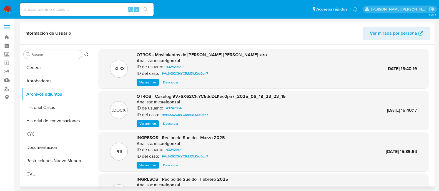
click at [153, 122] on span "Ver archivo" at bounding box center [147, 124] width 17 height 6
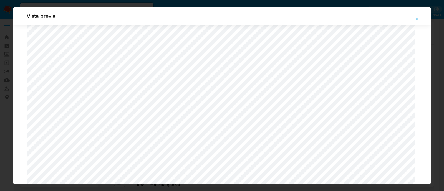
scroll to position [301, 0]
click at [418, 16] on span "Attachment preview" at bounding box center [416, 19] width 4 height 8
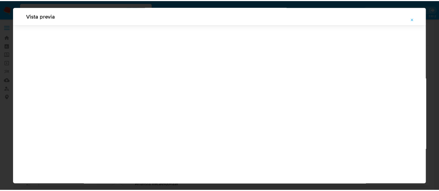
scroll to position [18, 0]
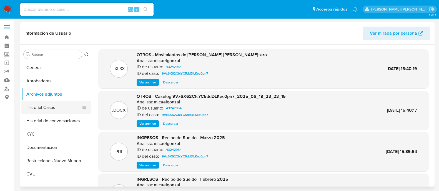
click at [56, 107] on button "Historial Casos" at bounding box center [53, 107] width 65 height 13
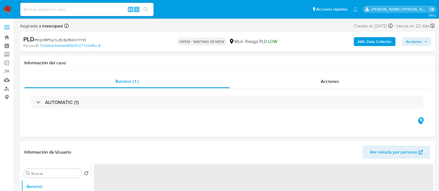
select select "10"
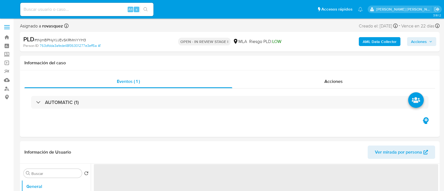
select select "10"
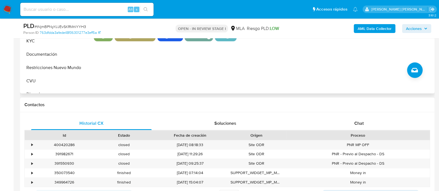
scroll to position [242, 0]
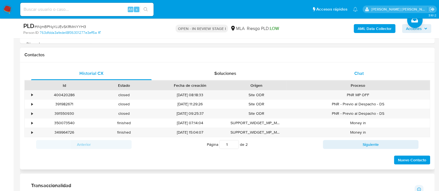
click at [363, 73] on div "Chat" at bounding box center [358, 73] width 120 height 13
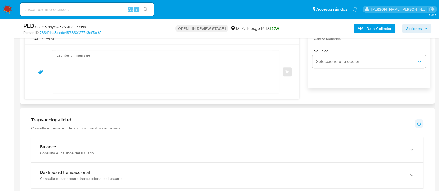
scroll to position [450, 0]
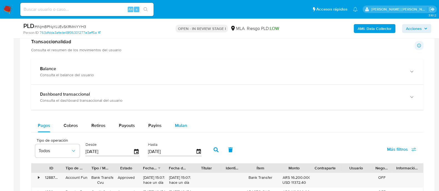
click at [183, 124] on span "Mulan" at bounding box center [181, 125] width 12 height 6
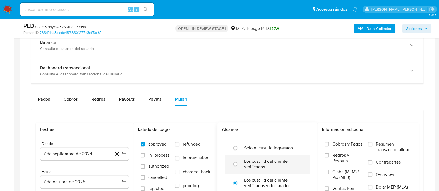
scroll to position [520, 0]
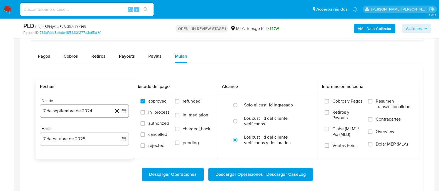
click at [123, 108] on icon "button" at bounding box center [124, 111] width 6 height 6
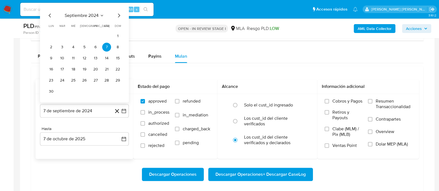
click at [118, 15] on icon "Mes siguiente" at bounding box center [118, 15] width 7 height 7
click at [118, 15] on div "octubre 2024 octubre 2024 lun lunes mar martes mié miércoles jue jueves vie vie…" at bounding box center [84, 59] width 89 height 88
click at [119, 29] on icon "Mes siguiente" at bounding box center [118, 26] width 7 height 7
click at [118, 26] on icon "Mes siguiente" at bounding box center [118, 26] width 7 height 7
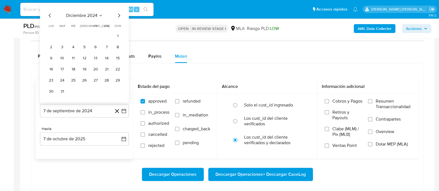
click at [118, 26] on span "dom" at bounding box center [118, 26] width 6 height 4
click at [116, 14] on icon "Mes siguiente" at bounding box center [118, 15] width 7 height 7
click at [118, 27] on icon "Mes siguiente" at bounding box center [118, 26] width 7 height 7
click at [118, 27] on table "lun lunes mar martes mié miércoles jue jueves vie viernes sáb sábado dom doming…" at bounding box center [84, 60] width 75 height 72
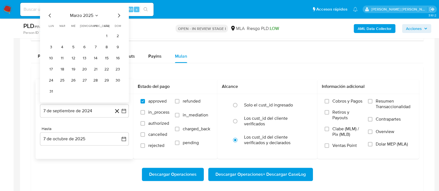
click at [119, 15] on icon "Mes siguiente" at bounding box center [119, 15] width 2 height 4
click at [118, 24] on icon "Mes siguiente" at bounding box center [118, 26] width 7 height 7
click at [50, 15] on icon "Mes anterior" at bounding box center [50, 15] width 7 height 7
click at [117, 24] on icon "Mes siguiente" at bounding box center [118, 26] width 7 height 7
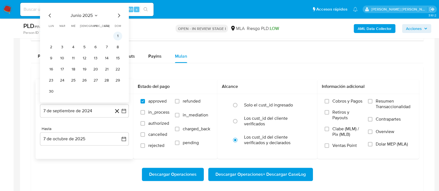
click at [115, 34] on button "1" at bounding box center [117, 35] width 9 height 9
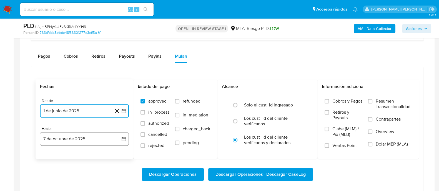
click at [114, 140] on button "7 de octubre de 2025" at bounding box center [84, 138] width 89 height 13
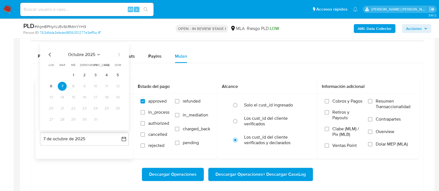
click at [50, 56] on icon "Mes anterior" at bounding box center [50, 54] width 7 height 7
click at [115, 119] on button "31" at bounding box center [117, 119] width 9 height 9
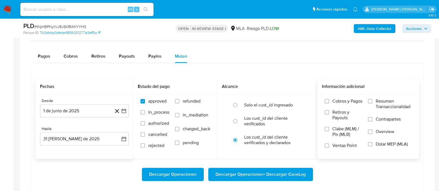
click at [384, 144] on span "Dolar MEP (MLA)" at bounding box center [391, 144] width 32 height 6
click at [372, 144] on input "Dolar MEP (MLA)" at bounding box center [370, 144] width 4 height 4
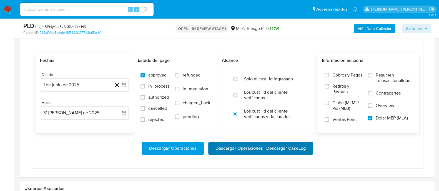
scroll to position [554, 0]
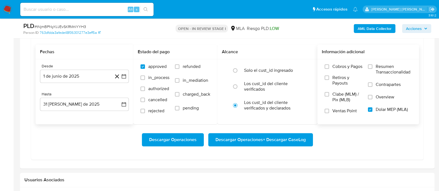
click at [278, 140] on span "Descargar Operaciones + Descargar CaseLog" at bounding box center [260, 140] width 90 height 12
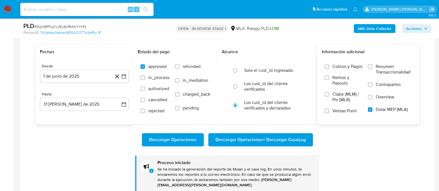
click at [32, 157] on div "Fechas Desde 1 de junio de 2025 1-06-2025 Hasta 31 de agosto de 2025 31-08-2025…" at bounding box center [227, 113] width 392 height 165
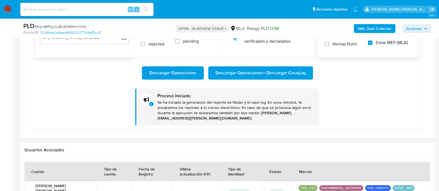
scroll to position [624, 0]
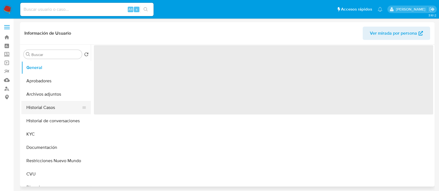
click at [56, 108] on button "Historial Casos" at bounding box center [53, 107] width 65 height 13
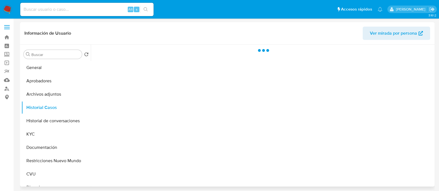
select select "10"
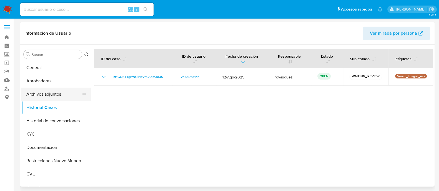
click at [56, 95] on button "Archivos adjuntos" at bounding box center [53, 94] width 65 height 13
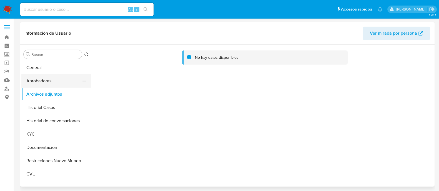
click at [56, 82] on button "Aprobadores" at bounding box center [53, 80] width 65 height 13
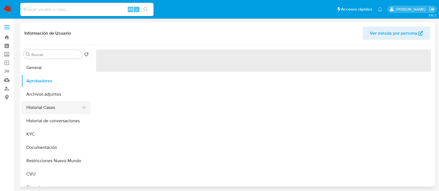
click at [50, 101] on button "Historial Casos" at bounding box center [53, 107] width 65 height 13
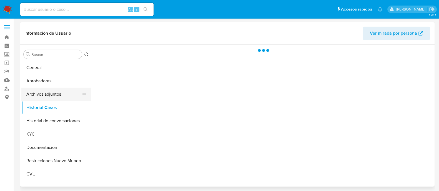
click at [57, 88] on button "Archivos adjuntos" at bounding box center [53, 94] width 65 height 13
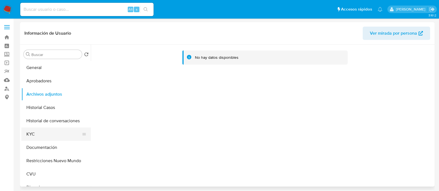
click at [52, 131] on button "KYC" at bounding box center [53, 134] width 65 height 13
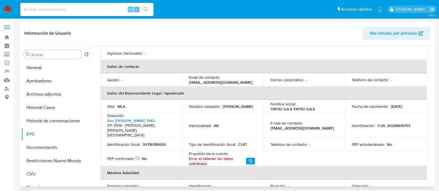
scroll to position [173, 0]
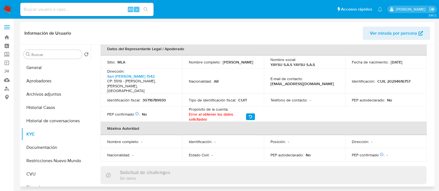
click at [155, 98] on p "30716789930" at bounding box center [154, 100] width 24 height 5
copy p "30716789930"
click at [155, 98] on p "30716789930" at bounding box center [154, 100] width 24 height 5
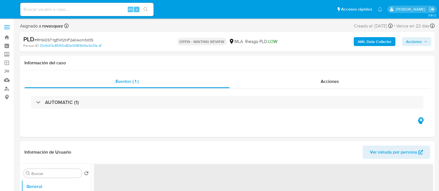
select select "10"
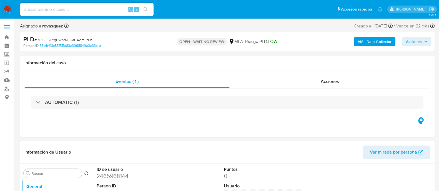
click at [384, 43] on b "AML Data Collector" at bounding box center [374, 41] width 34 height 9
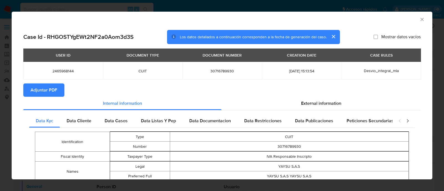
click at [51, 91] on span "Adjuntar PDF" at bounding box center [44, 90] width 27 height 12
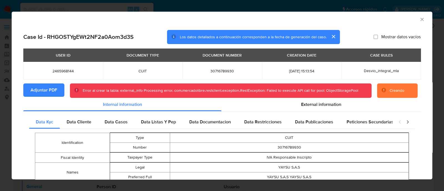
click at [419, 20] on icon "Cerrar ventana" at bounding box center [422, 20] width 6 height 6
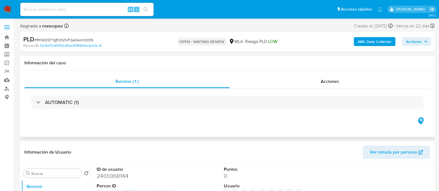
click at [42, 126] on div "Eventos ( 1 ) Acciones AUTOMATIC (1)" at bounding box center [227, 103] width 414 height 67
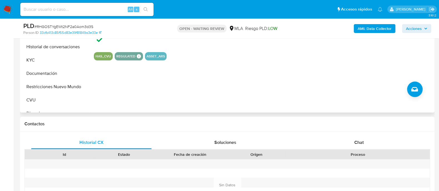
scroll to position [242, 0]
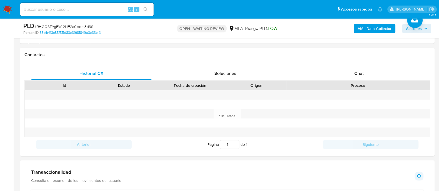
click at [368, 27] on b "AML Data Collector" at bounding box center [374, 28] width 34 height 9
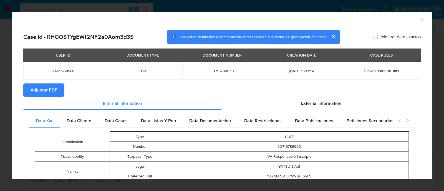
click at [54, 91] on span "Adjuntar PDF" at bounding box center [44, 90] width 27 height 12
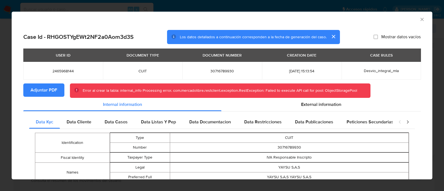
click at [419, 18] on icon "Cerrar ventana" at bounding box center [422, 20] width 6 height 6
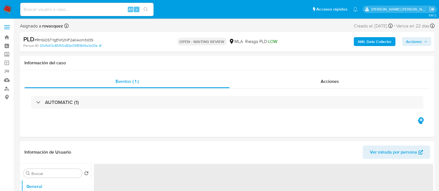
select select "10"
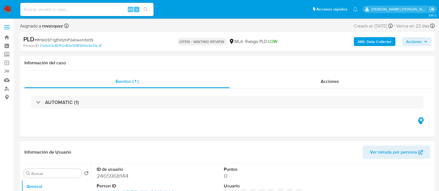
click at [386, 42] on b "AML Data Collector" at bounding box center [374, 41] width 34 height 9
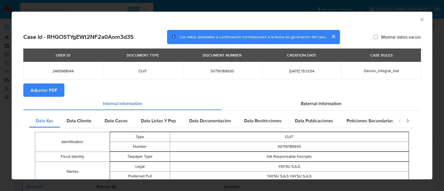
click at [42, 89] on span "Adjuntar PDF" at bounding box center [44, 90] width 27 height 12
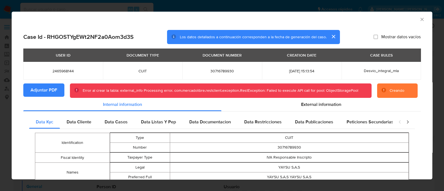
click at [419, 20] on icon "Cerrar ventana" at bounding box center [422, 20] width 6 height 6
